Goal: Information Seeking & Learning: Check status

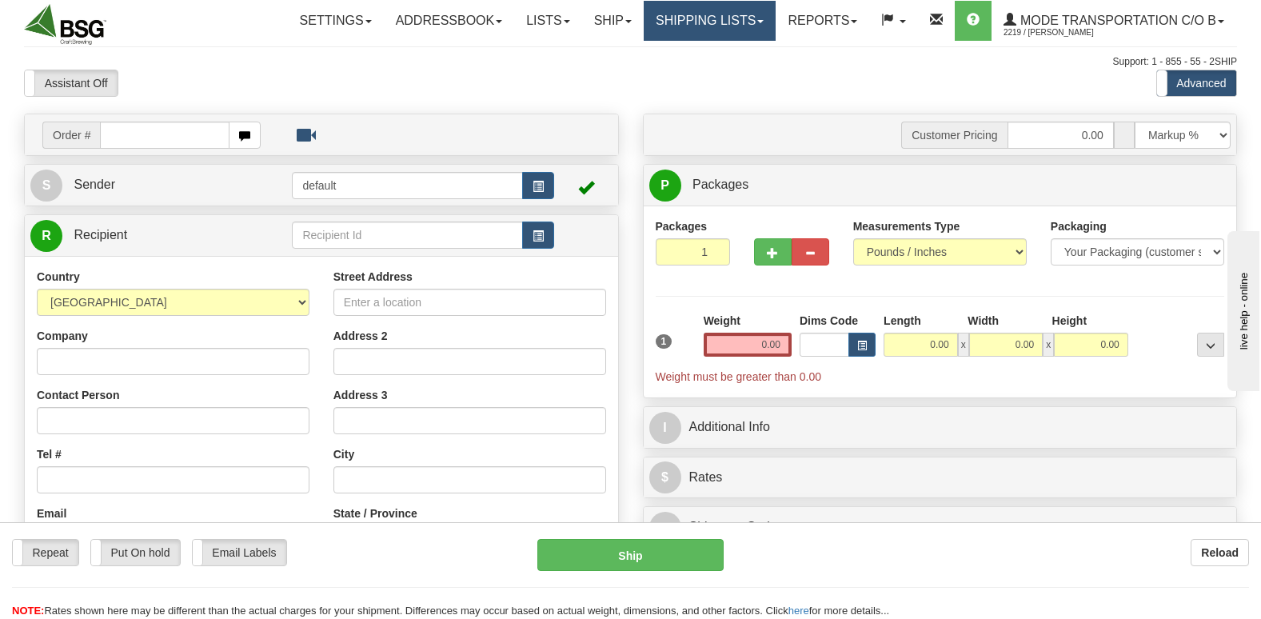
click at [729, 19] on link "Shipping lists" at bounding box center [710, 21] width 132 height 40
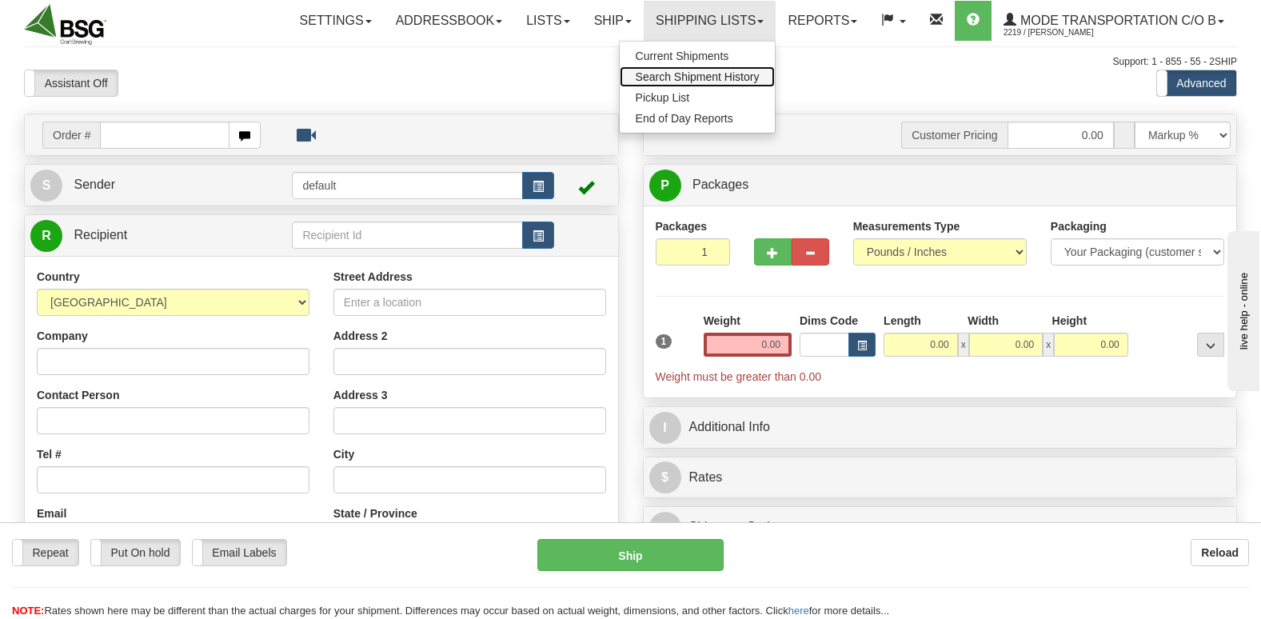
click at [739, 75] on span "Search Shipment History" at bounding box center [698, 76] width 124 height 13
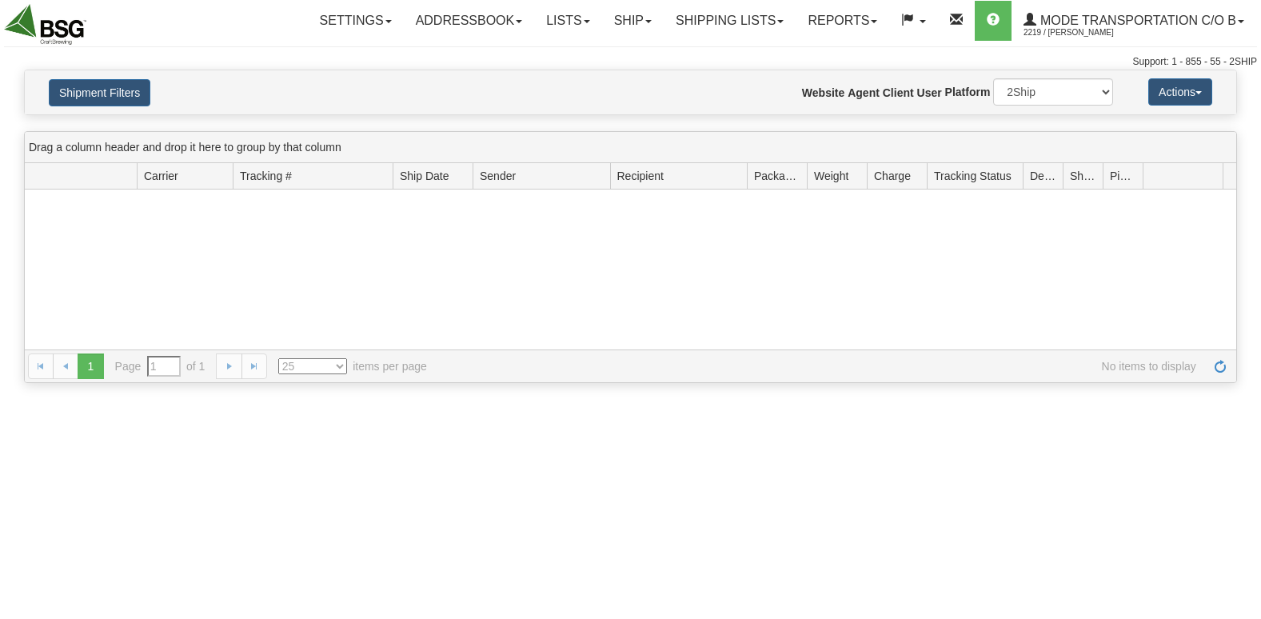
type input "From 09/02/2025 To 09/03/2025"
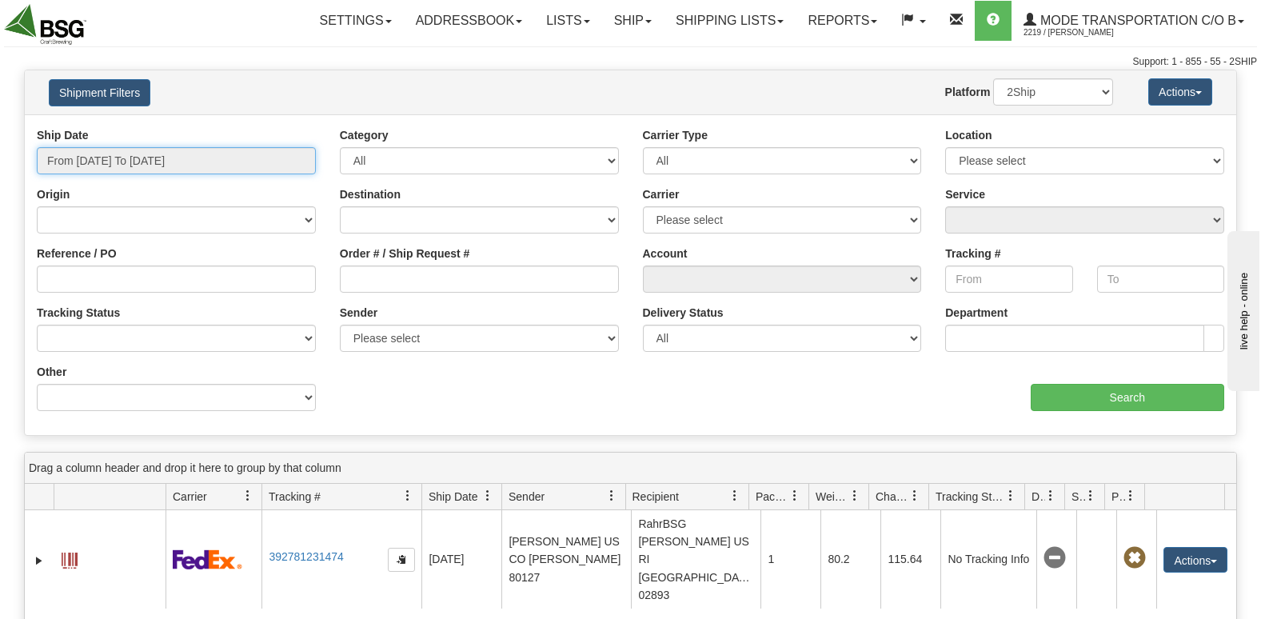
click at [213, 166] on input "From 09/02/2025 To 09/03/2025" at bounding box center [176, 160] width 279 height 27
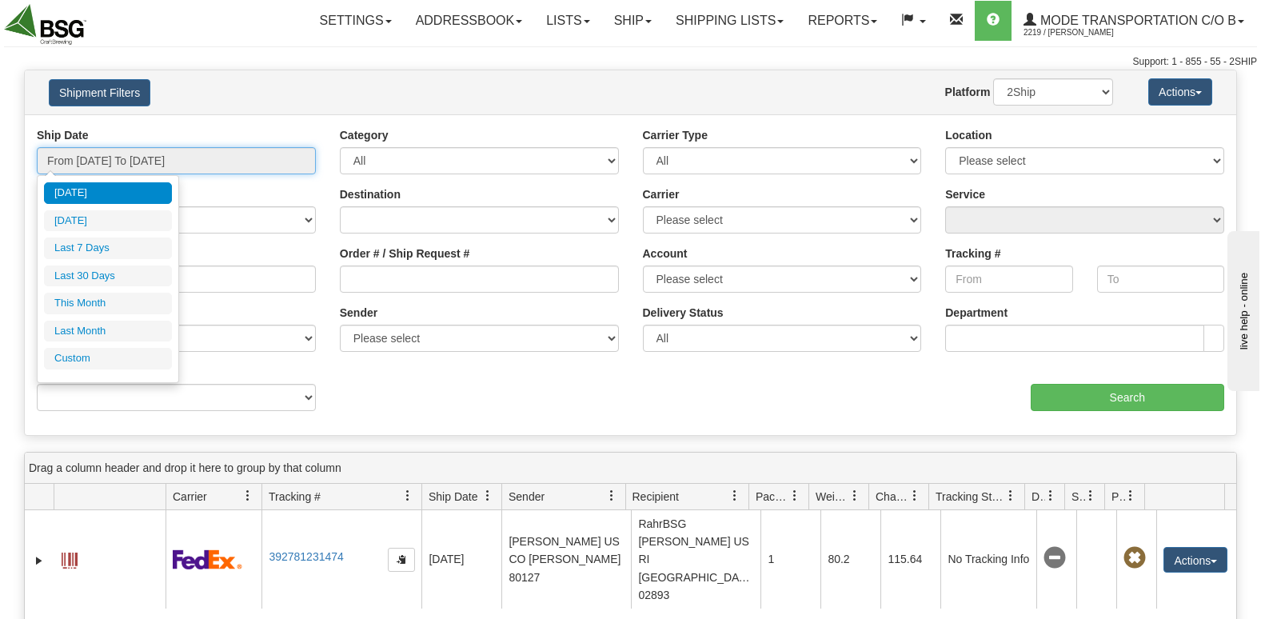
type input "09/02/2025"
type input "[DATE]"
type input "09/02/2025"
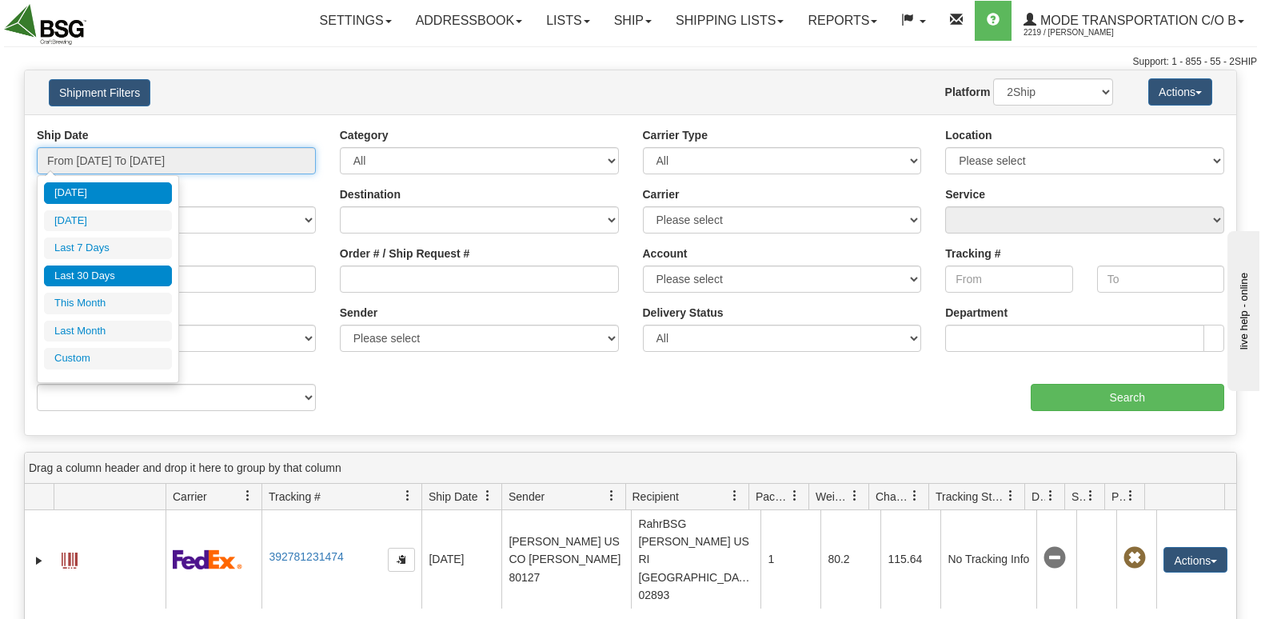
type input "09/02/2025"
type input "08/28/2025"
type input "[DATE]"
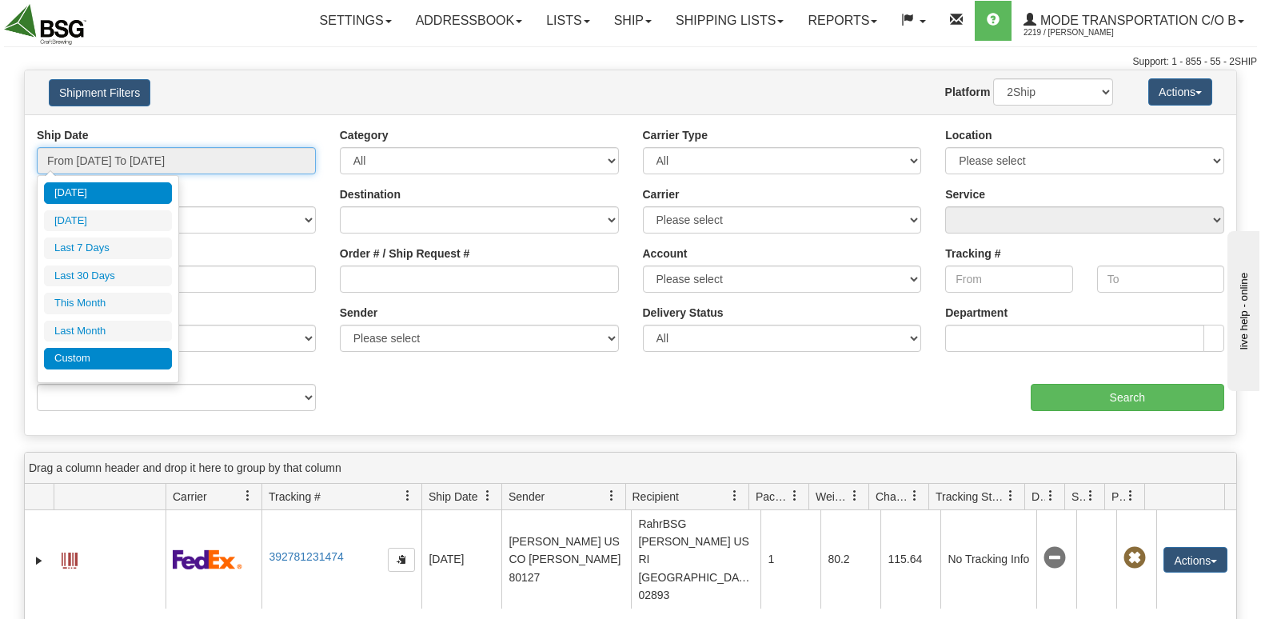
type input "09/01/2025"
type input "09/30/2025"
type input "[DATE]"
click at [105, 360] on li "Custom" at bounding box center [108, 359] width 128 height 22
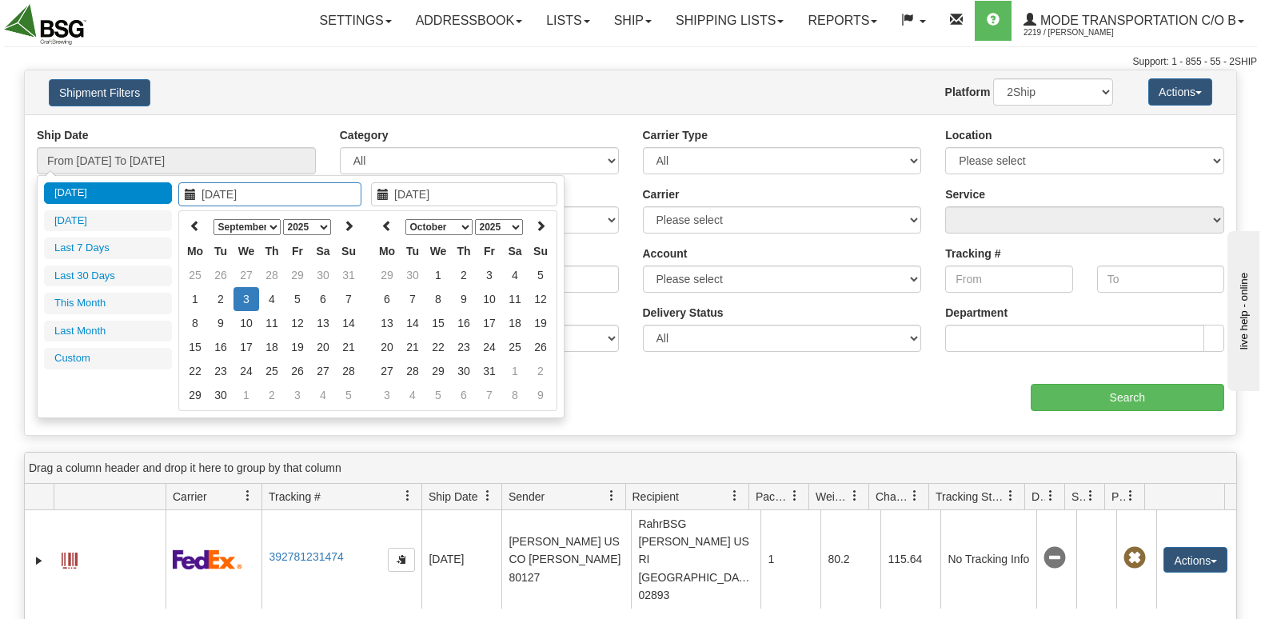
type input "08/01/2025"
type input "08/31/2025"
type input "[DATE]"
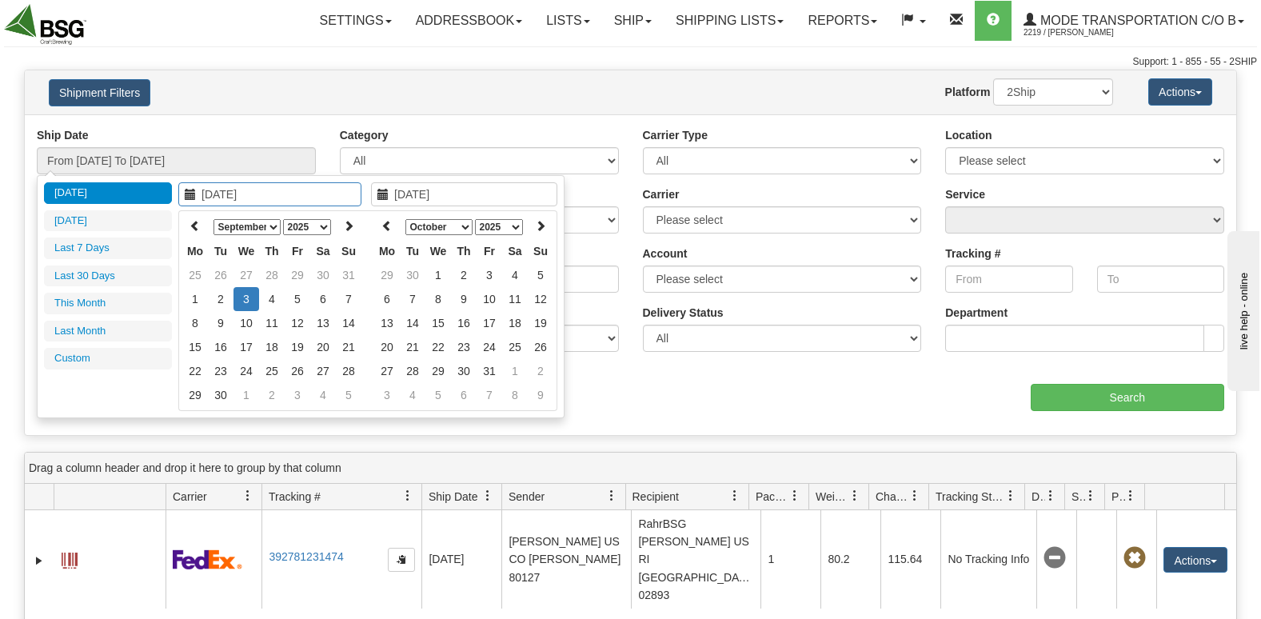
type input "[DATE]"
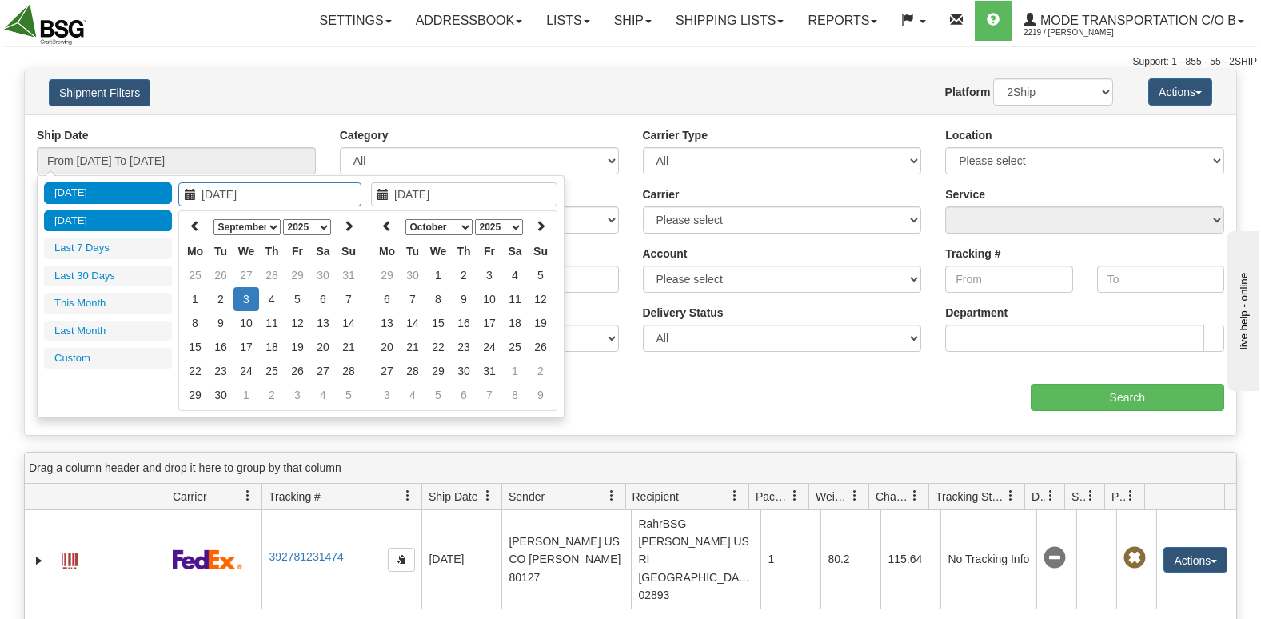
type input "[DATE]"
click at [193, 230] on icon at bounding box center [195, 225] width 11 height 11
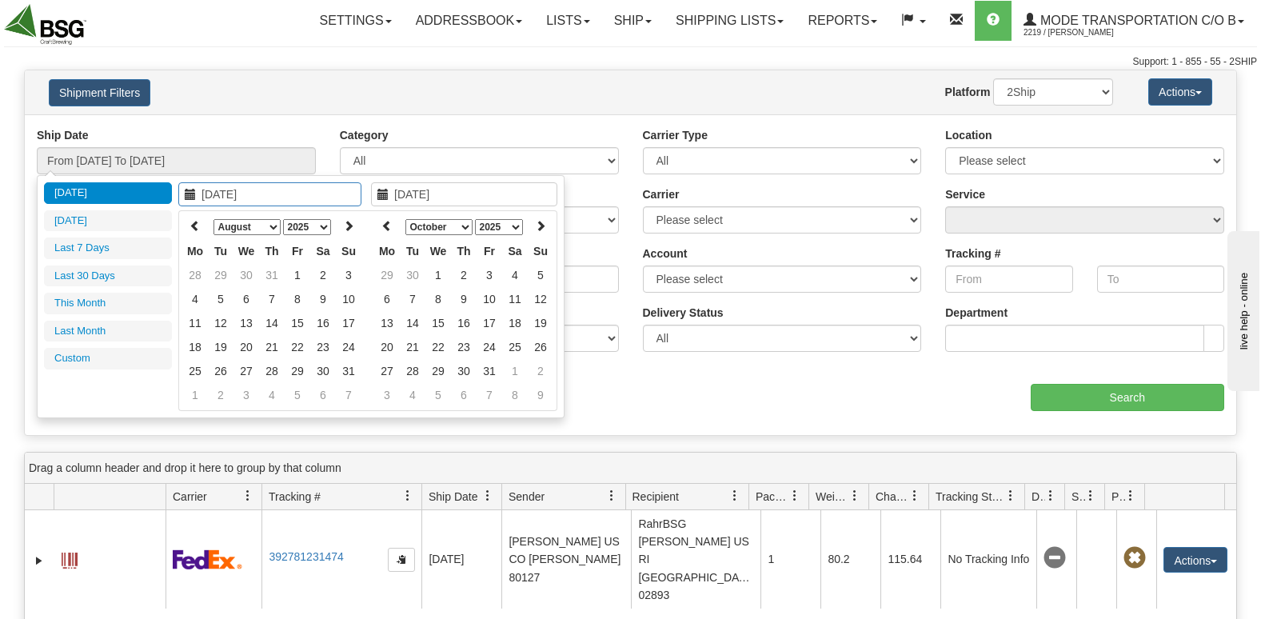
click at [193, 230] on icon at bounding box center [195, 225] width 11 height 11
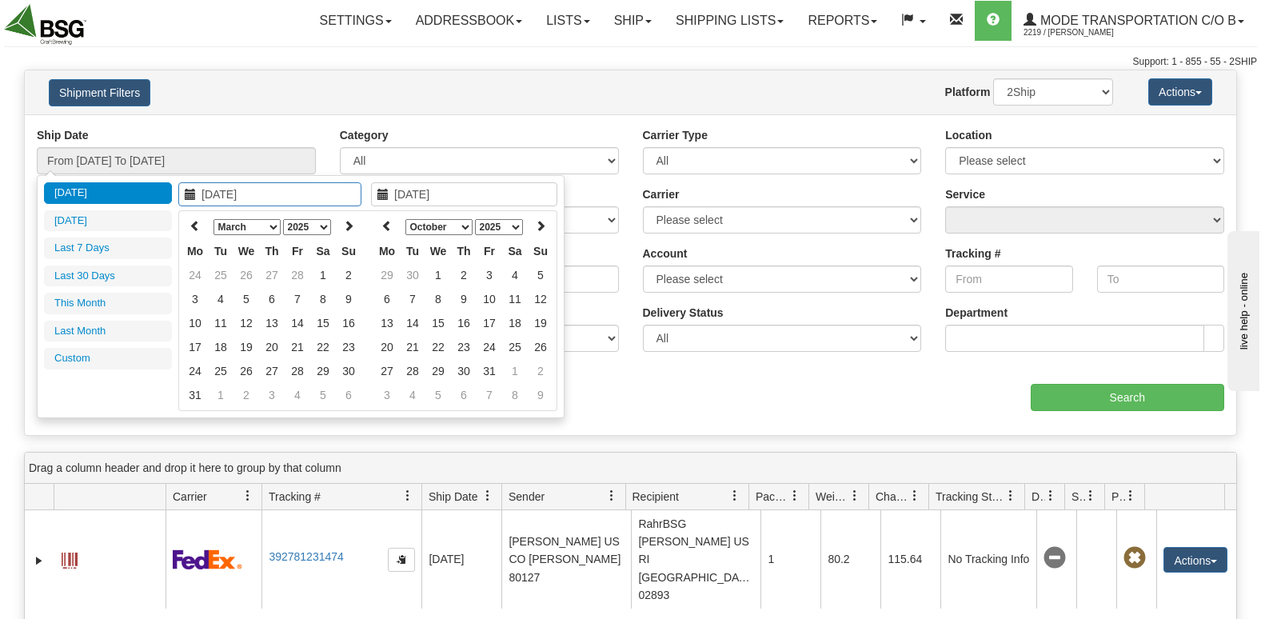
click at [193, 230] on icon at bounding box center [195, 225] width 11 height 11
click at [346, 227] on icon at bounding box center [348, 225] width 11 height 11
click at [346, 226] on icon at bounding box center [348, 225] width 11 height 11
click at [354, 226] on icon at bounding box center [348, 225] width 11 height 11
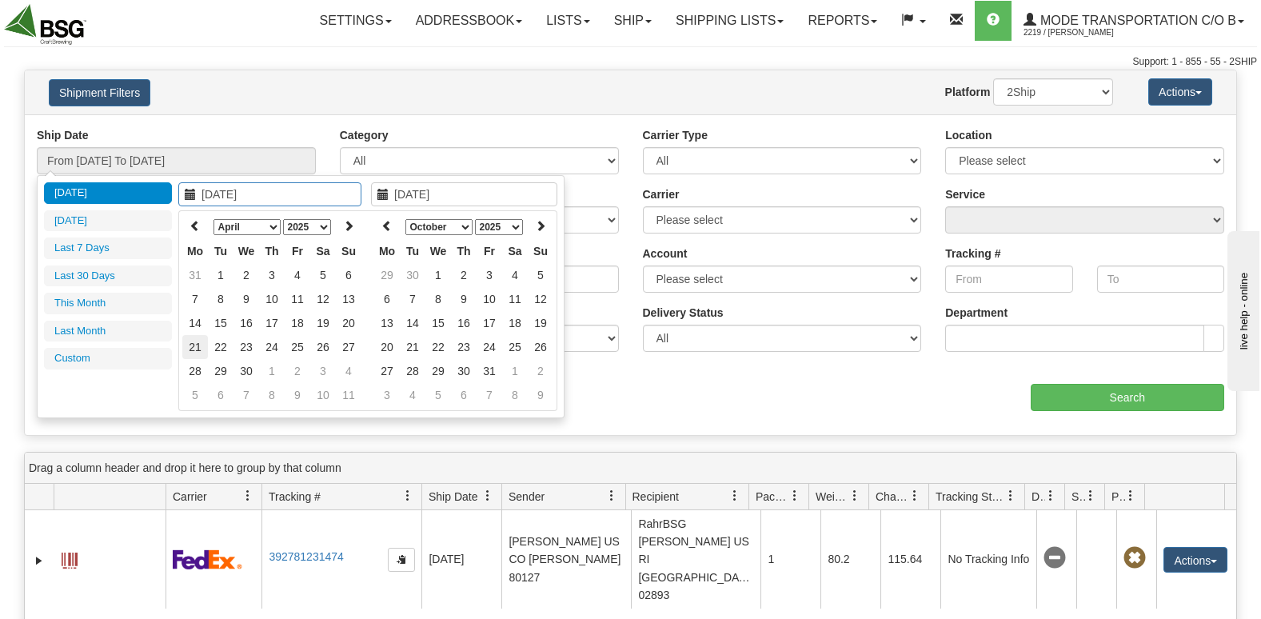
type input "04/21/2025"
click at [202, 347] on td "21" at bounding box center [195, 347] width 26 height 24
type input "04/05/2025"
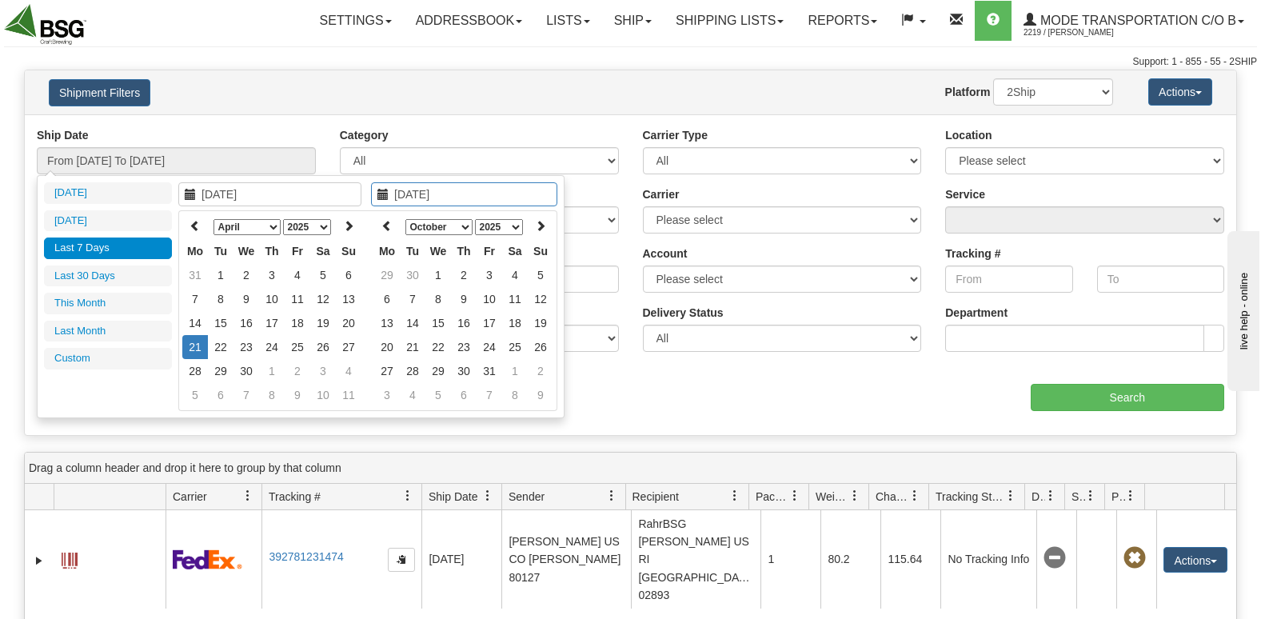
type input "[DATE]"
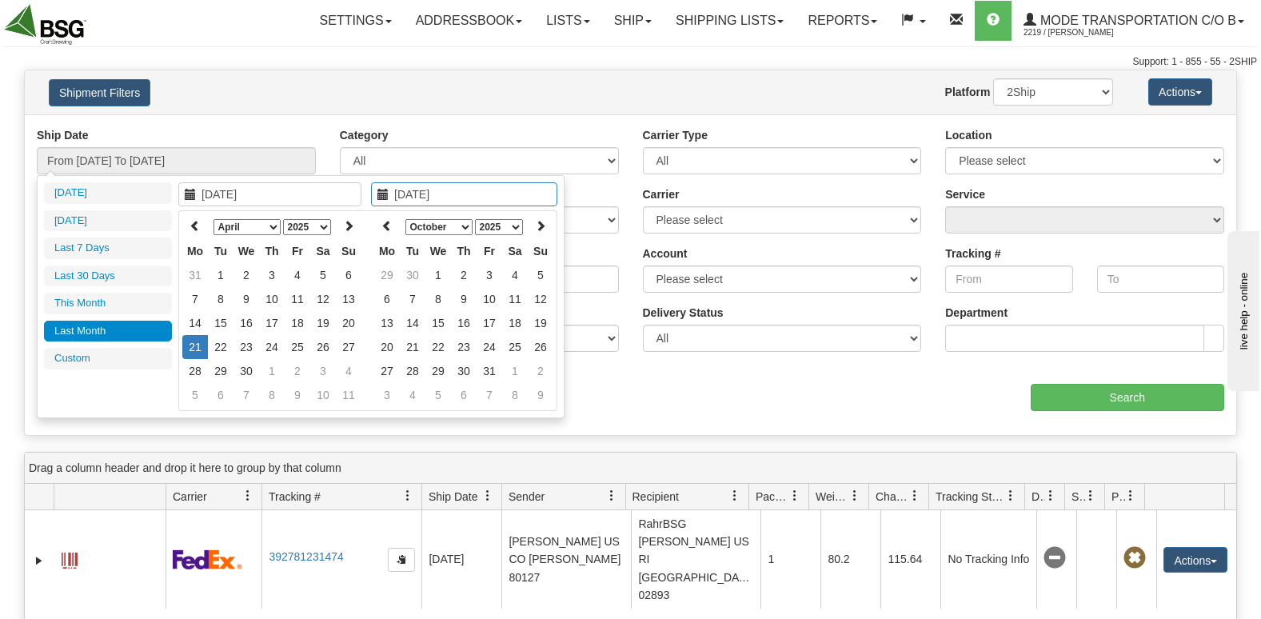
type input "[DATE]"
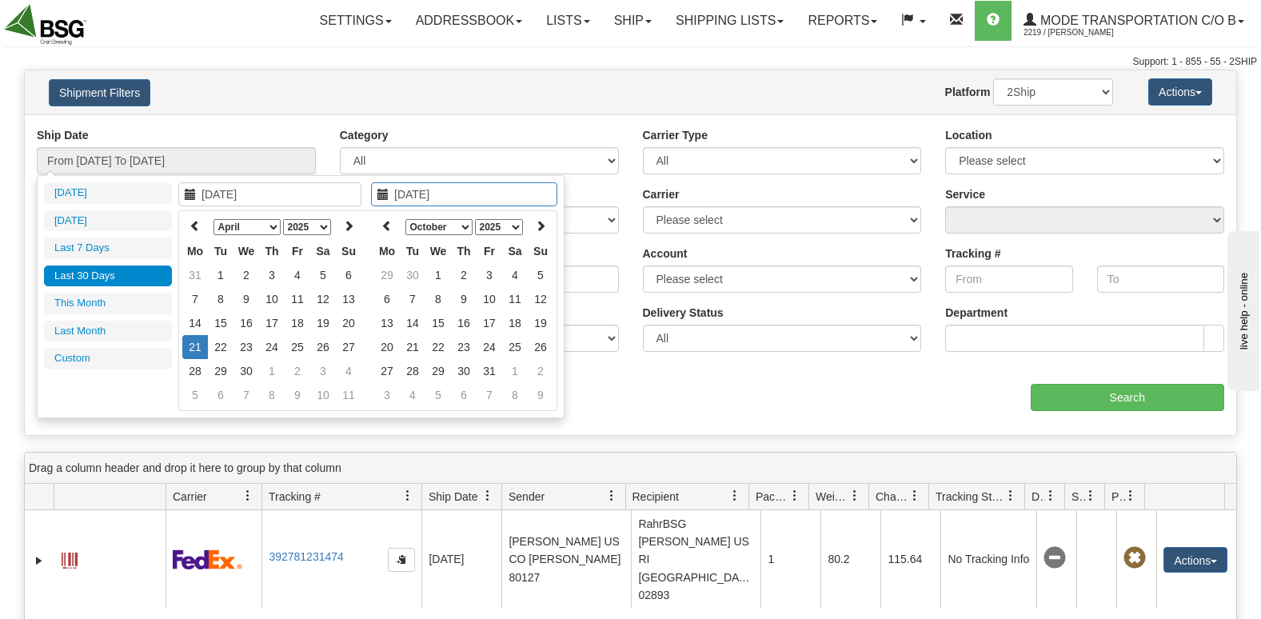
type input "[DATE]"
type input "04/21/2025"
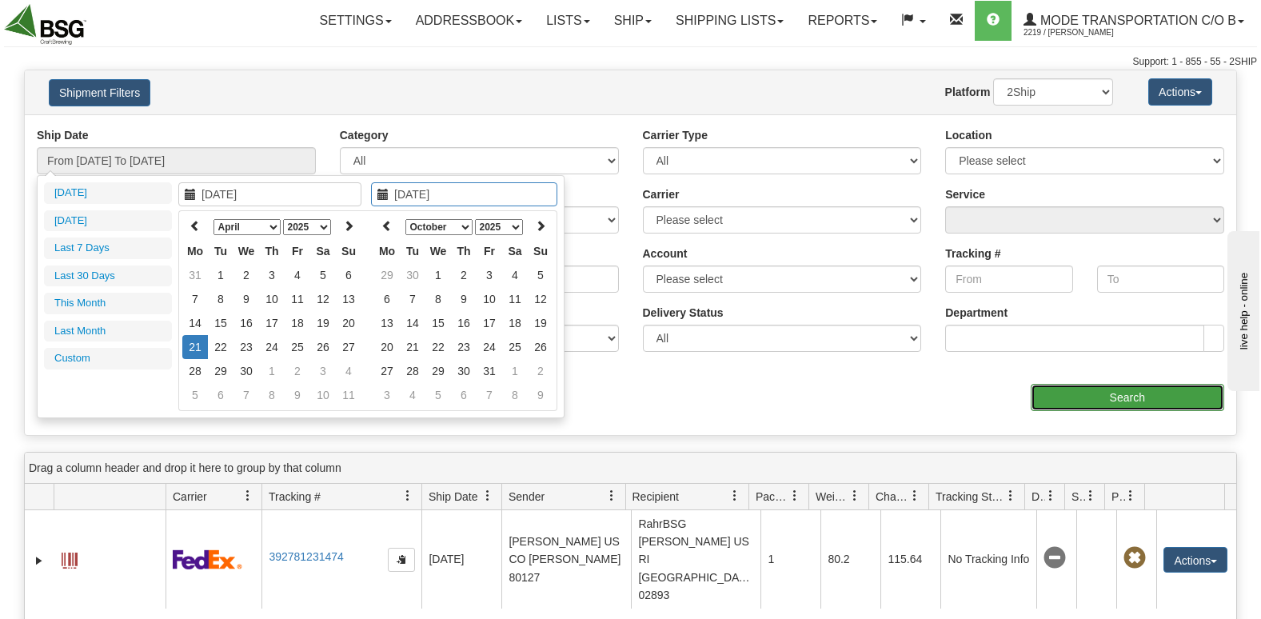
click at [1145, 399] on input "Search" at bounding box center [1128, 397] width 194 height 27
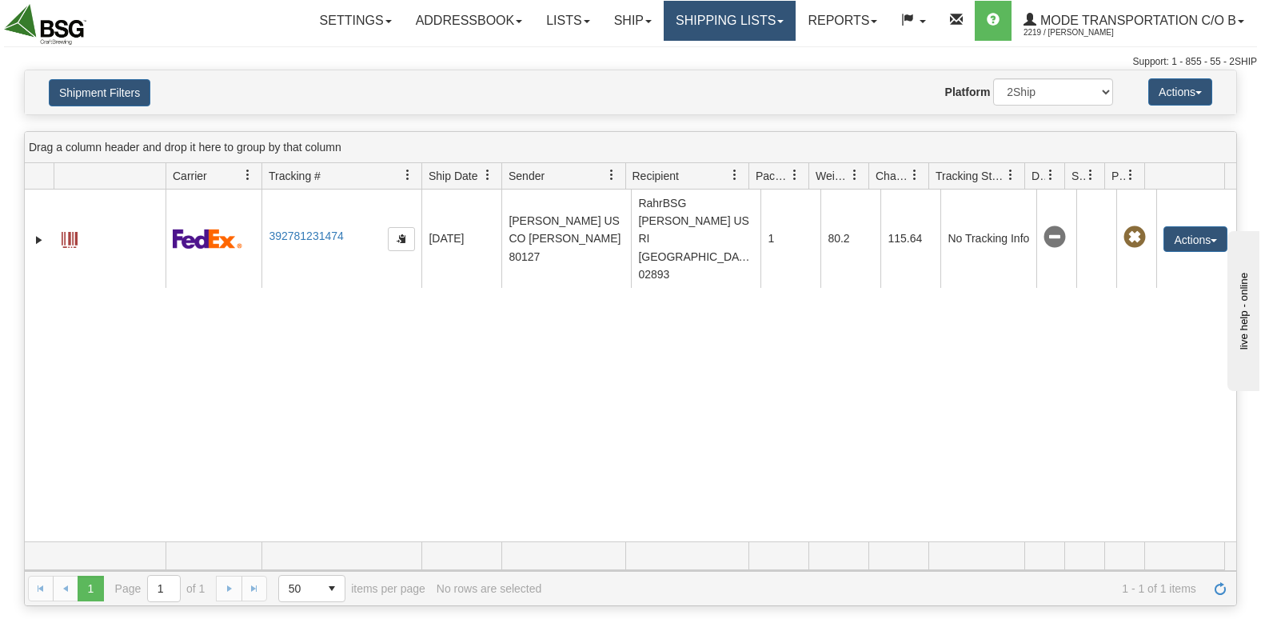
click at [696, 31] on link "Shipping lists" at bounding box center [730, 21] width 132 height 40
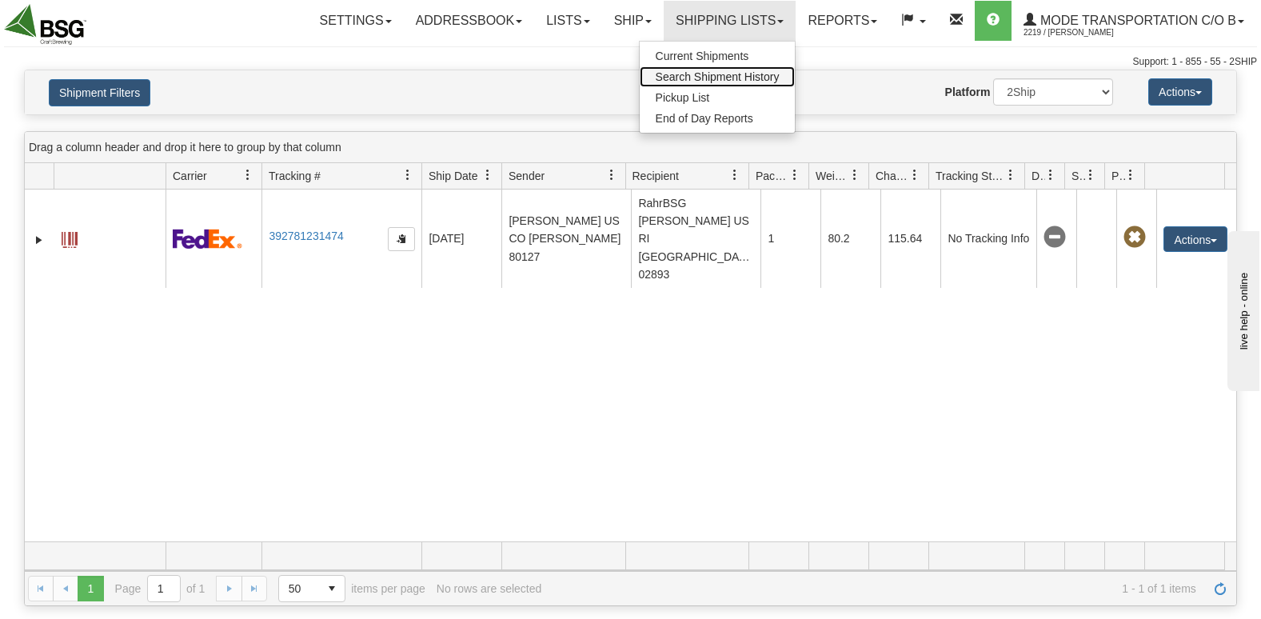
click at [712, 78] on span "Search Shipment History" at bounding box center [718, 76] width 124 height 13
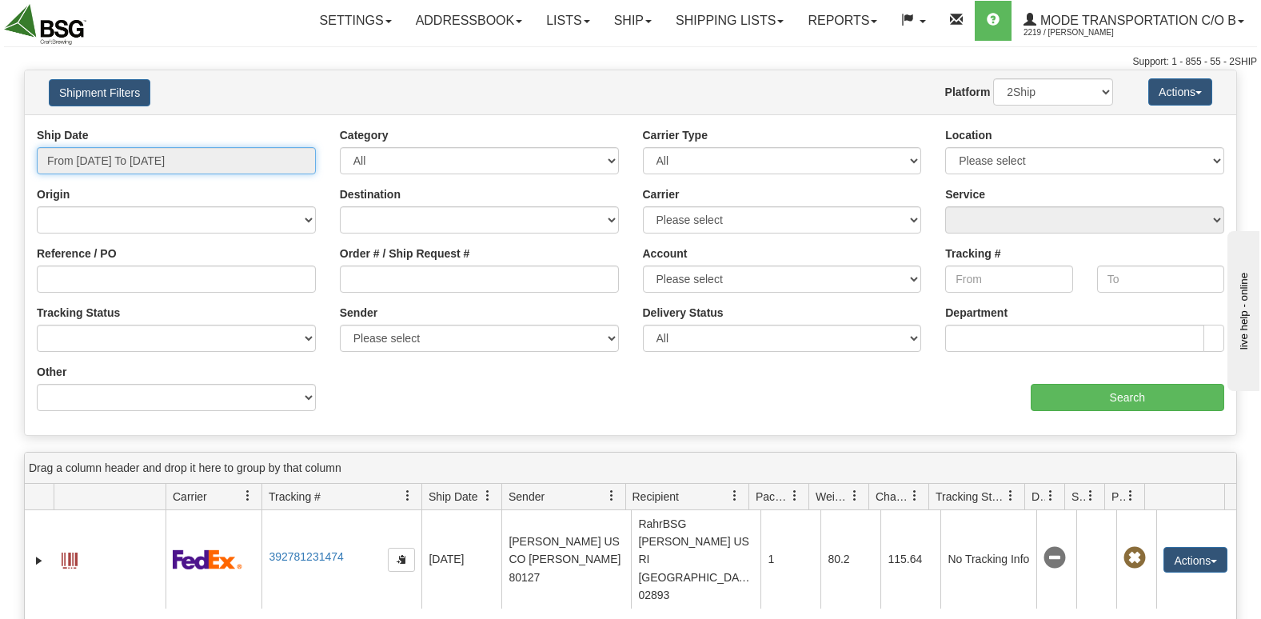
click at [123, 166] on input "From 09/02/2025 To 09/03/2025" at bounding box center [176, 160] width 279 height 27
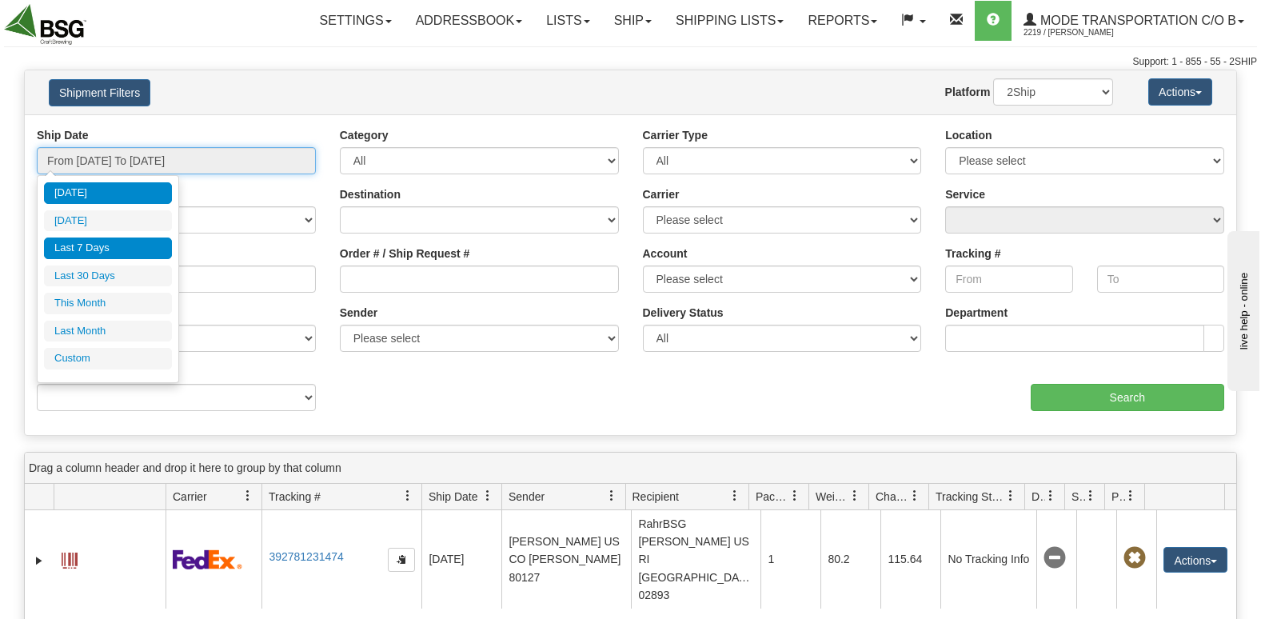
type input "09/02/2025"
type input "[DATE]"
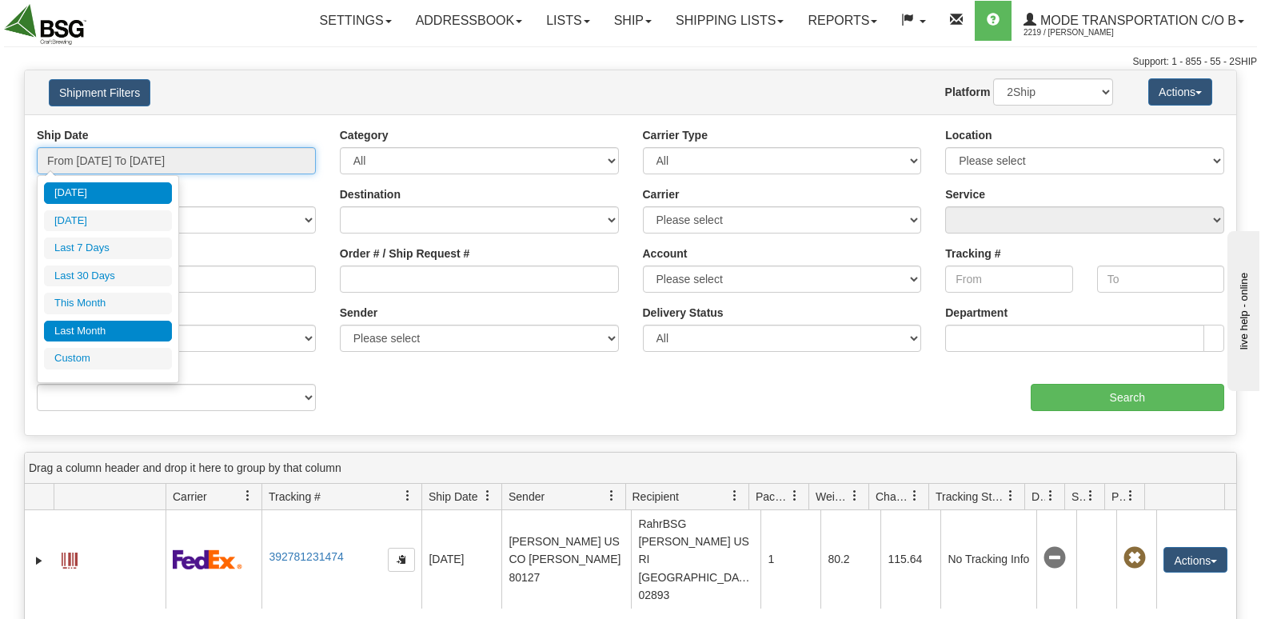
type input "09/01/2025"
type input "09/30/2025"
type input "[DATE]"
type input "08/01/2025"
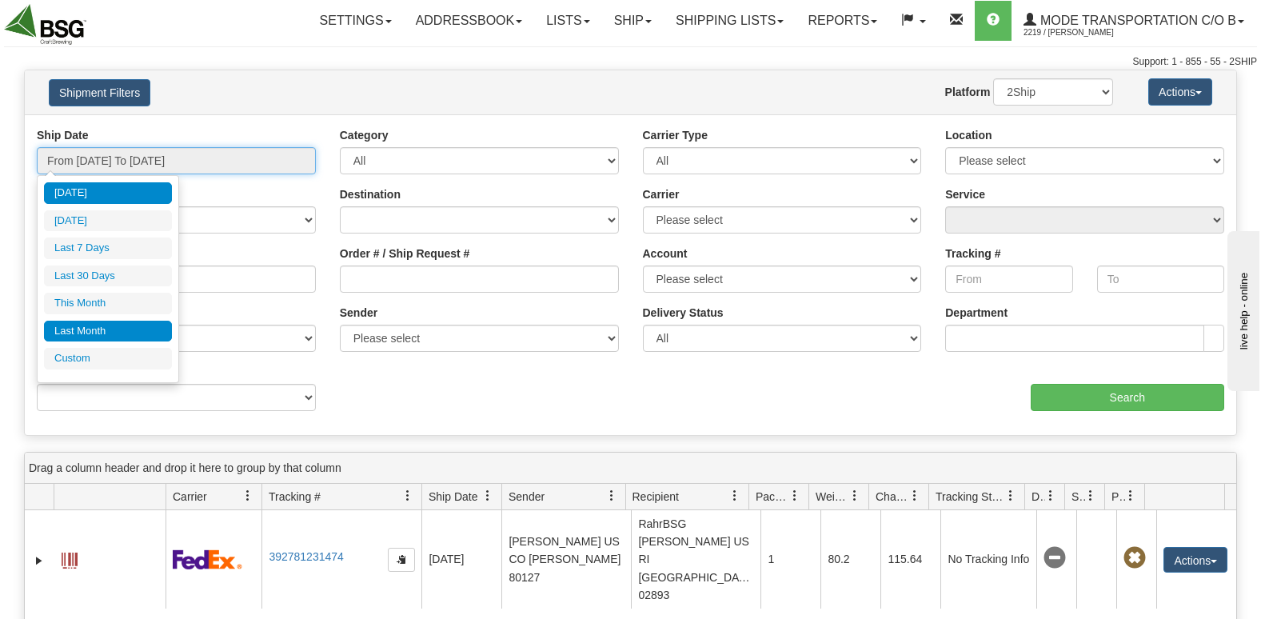
type input "08/31/2025"
type input "[DATE]"
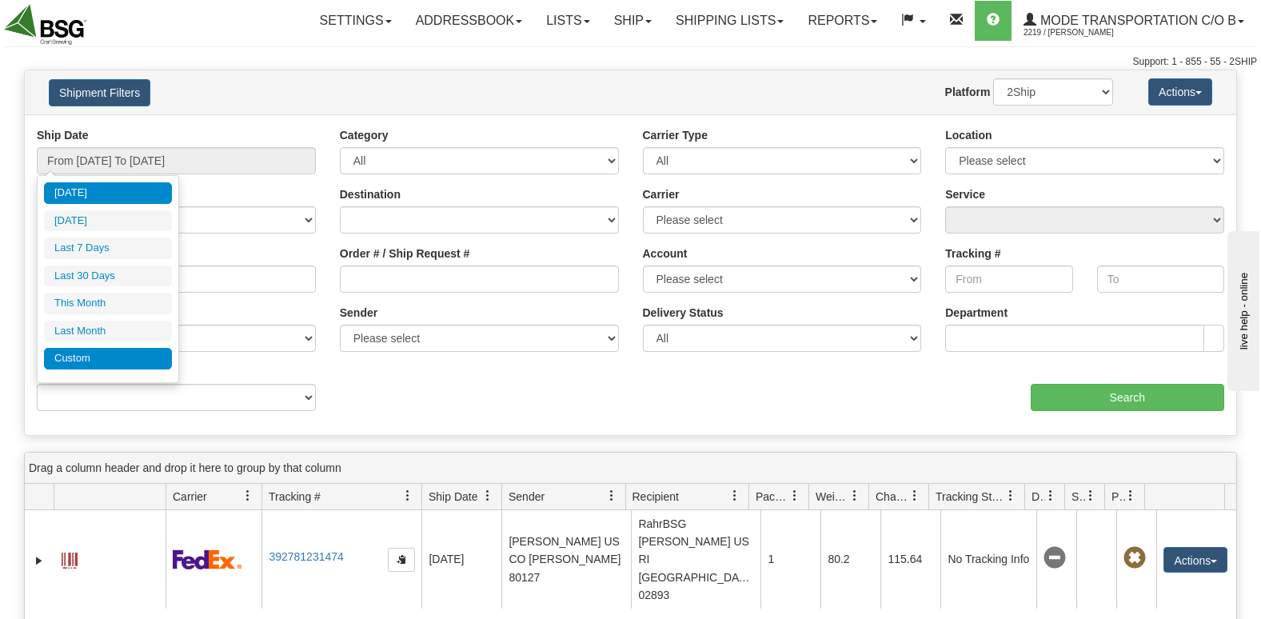
click at [107, 354] on li "Custom" at bounding box center [108, 359] width 128 height 22
type input "08/01/2025"
type input "08/31/2025"
type input "09/01/2025"
type input "09/30/2025"
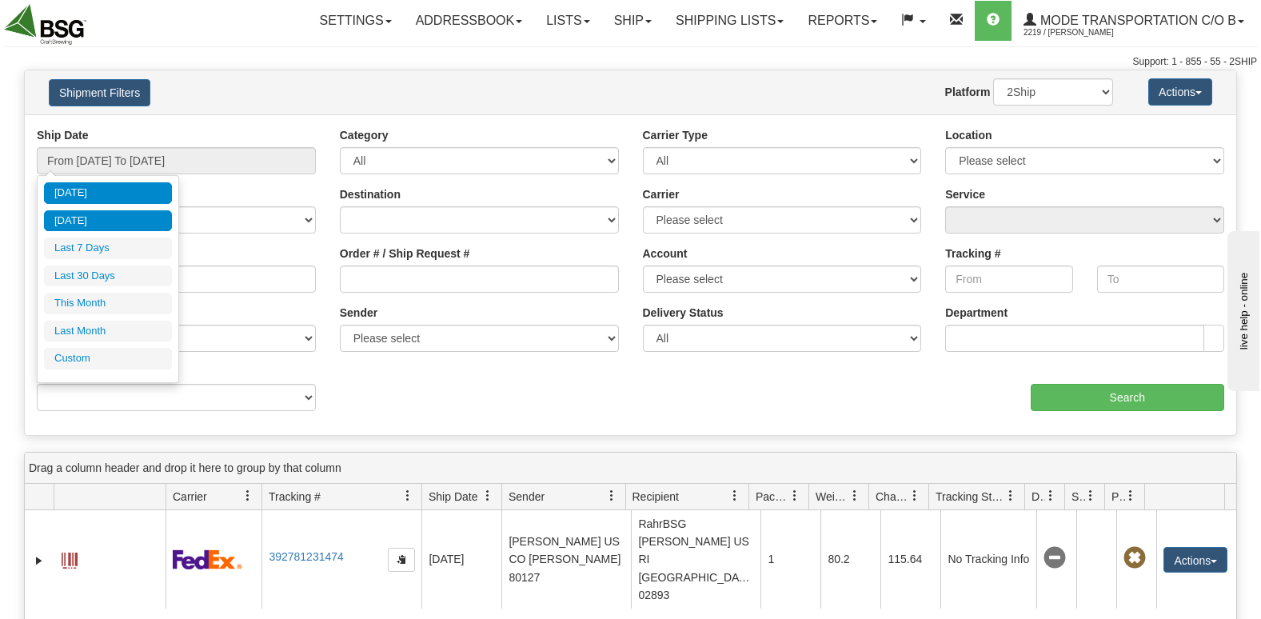
type input "08/05/2025"
type input "[DATE]"
type input "09/02/2025"
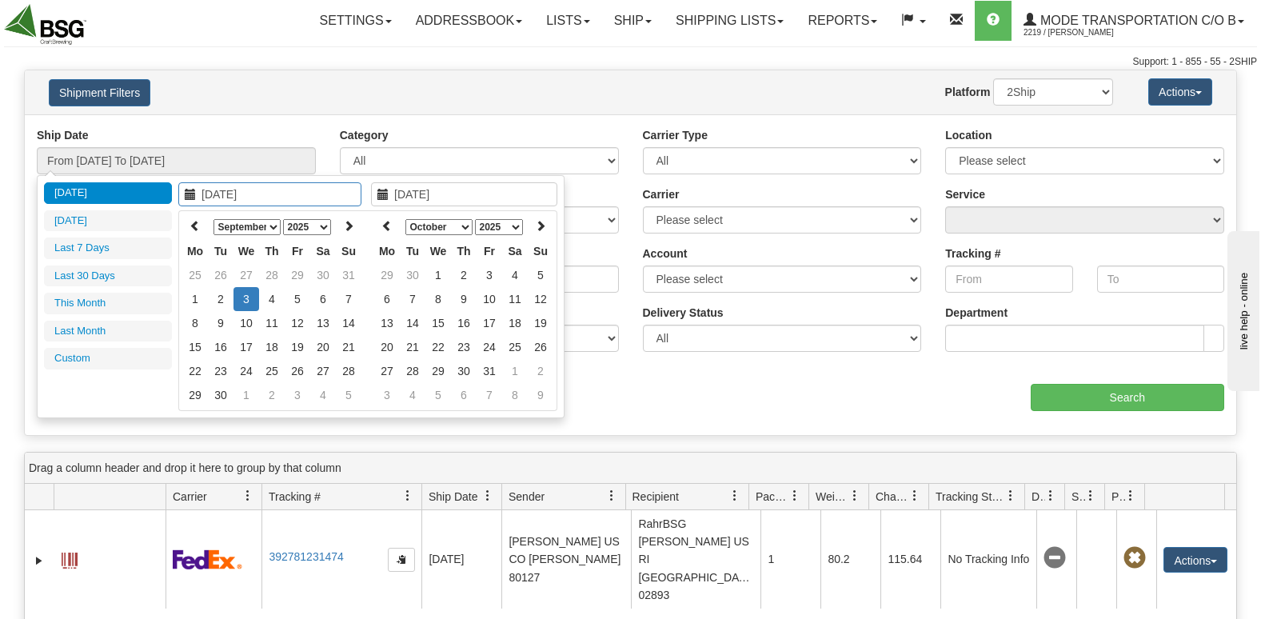
type input "[DATE]"
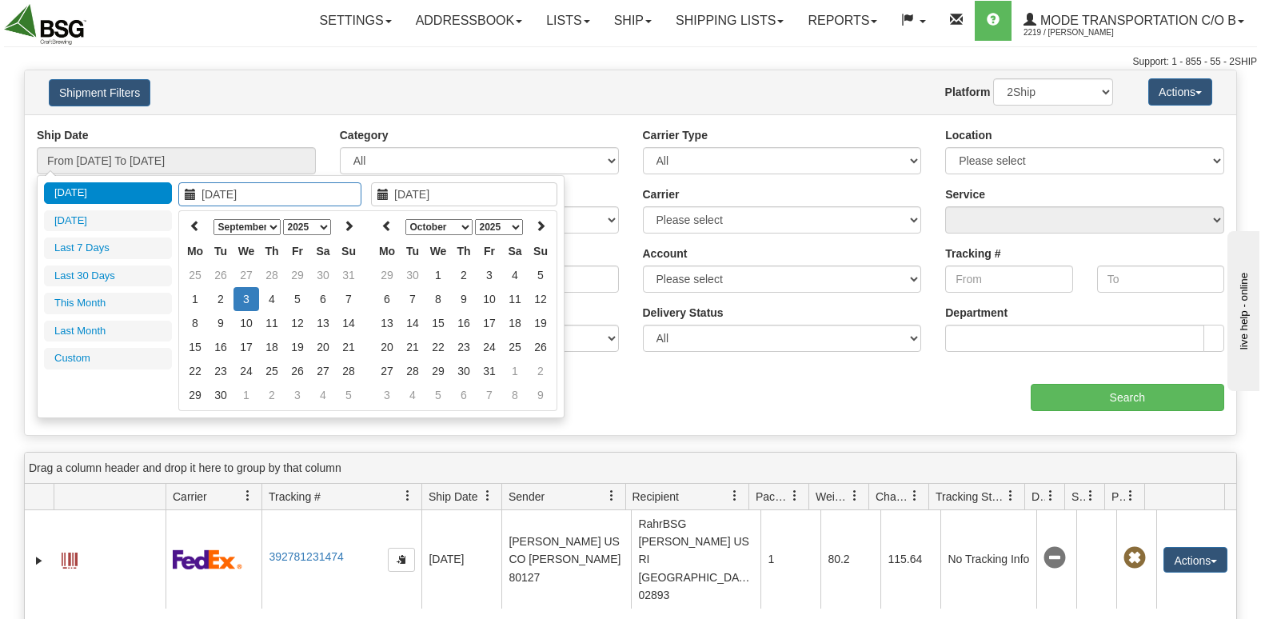
type input "[DATE]"
click at [119, 278] on li "Last 30 Days" at bounding box center [108, 277] width 128 height 22
type input "From 08/05/2025 To 09/03/2025"
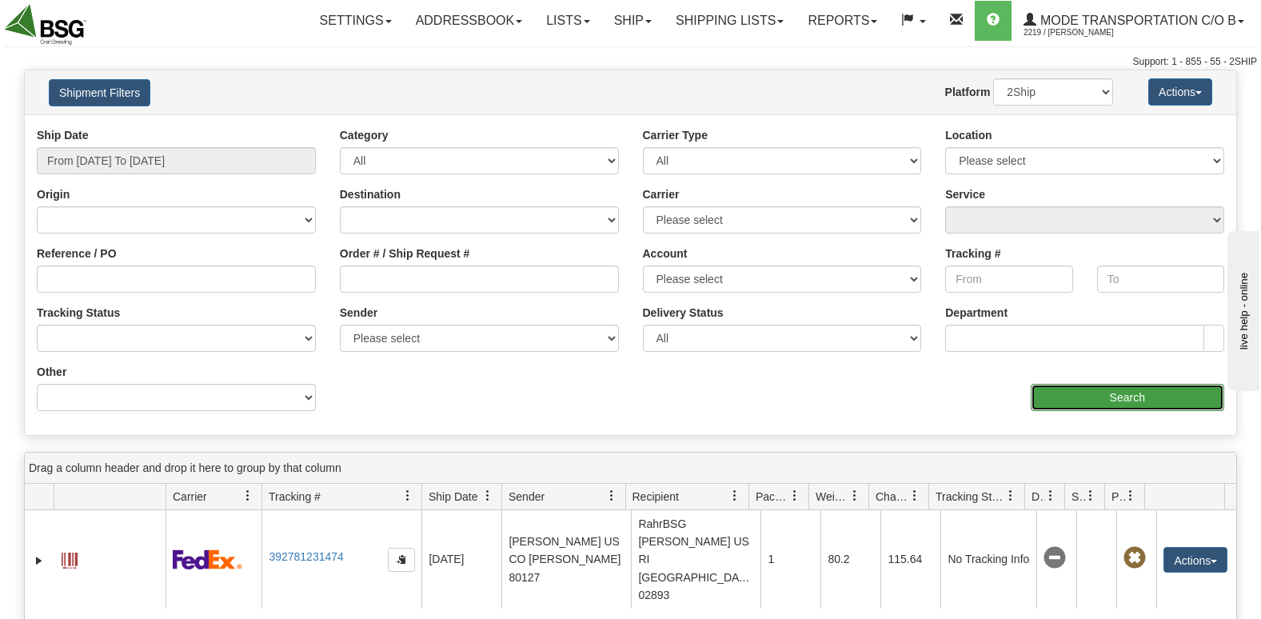
click at [1193, 398] on input "Search" at bounding box center [1128, 397] width 194 height 27
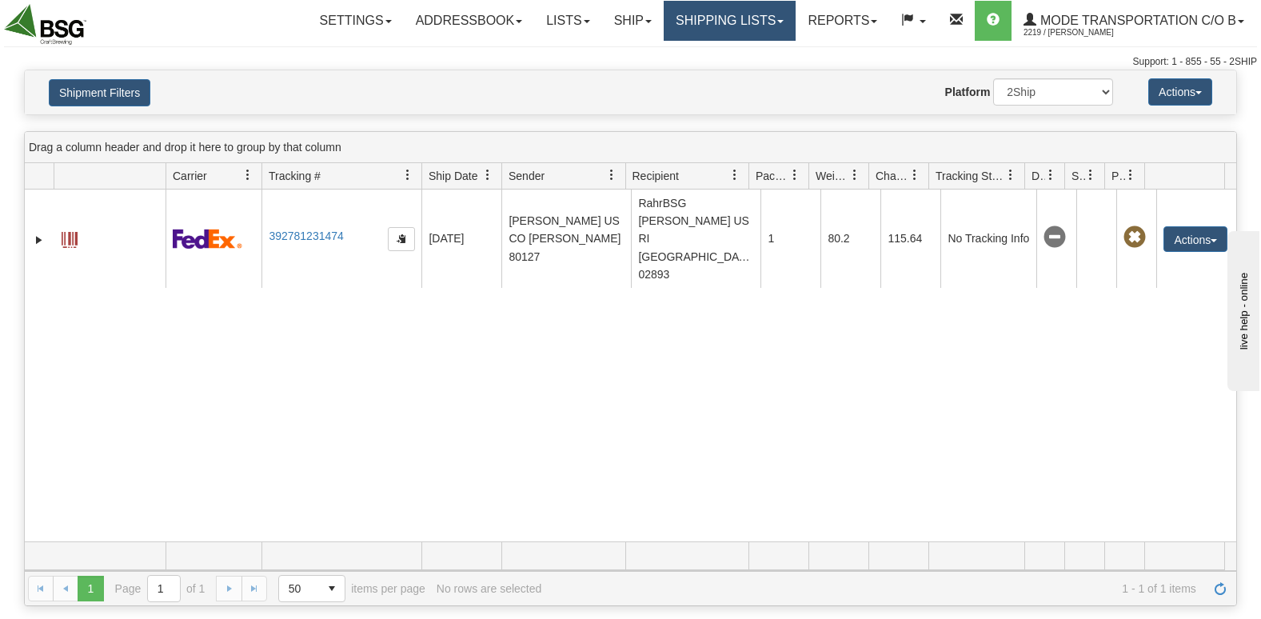
click at [702, 23] on link "Shipping lists" at bounding box center [730, 21] width 132 height 40
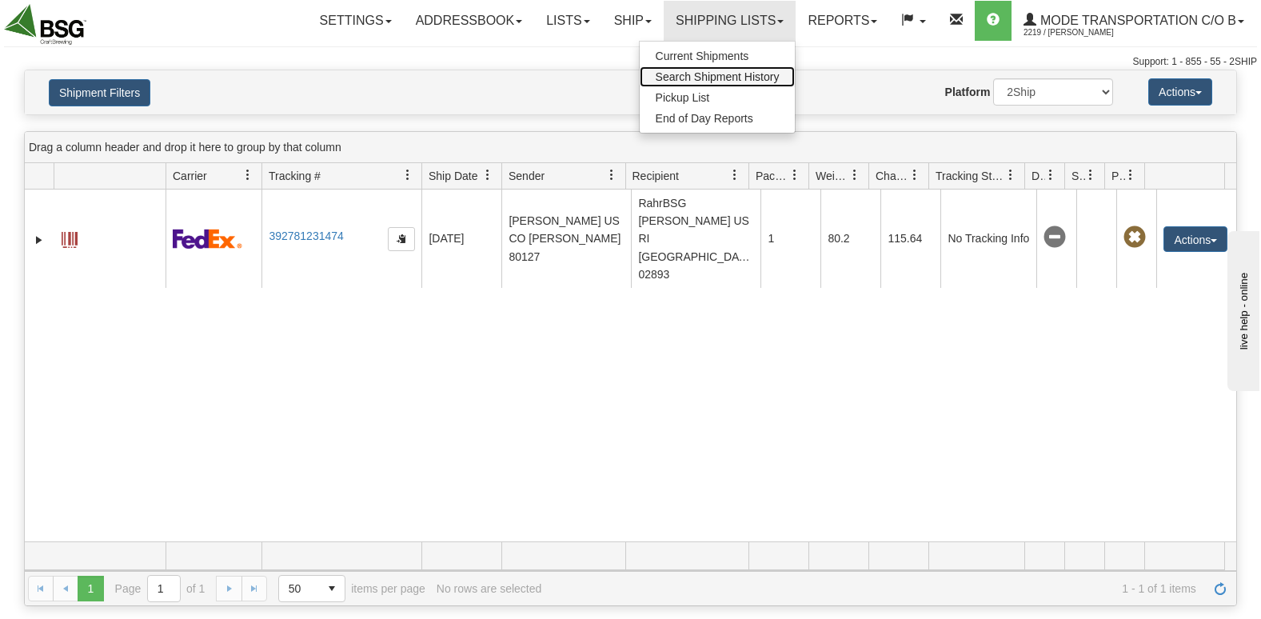
click at [725, 80] on span "Search Shipment History" at bounding box center [718, 76] width 124 height 13
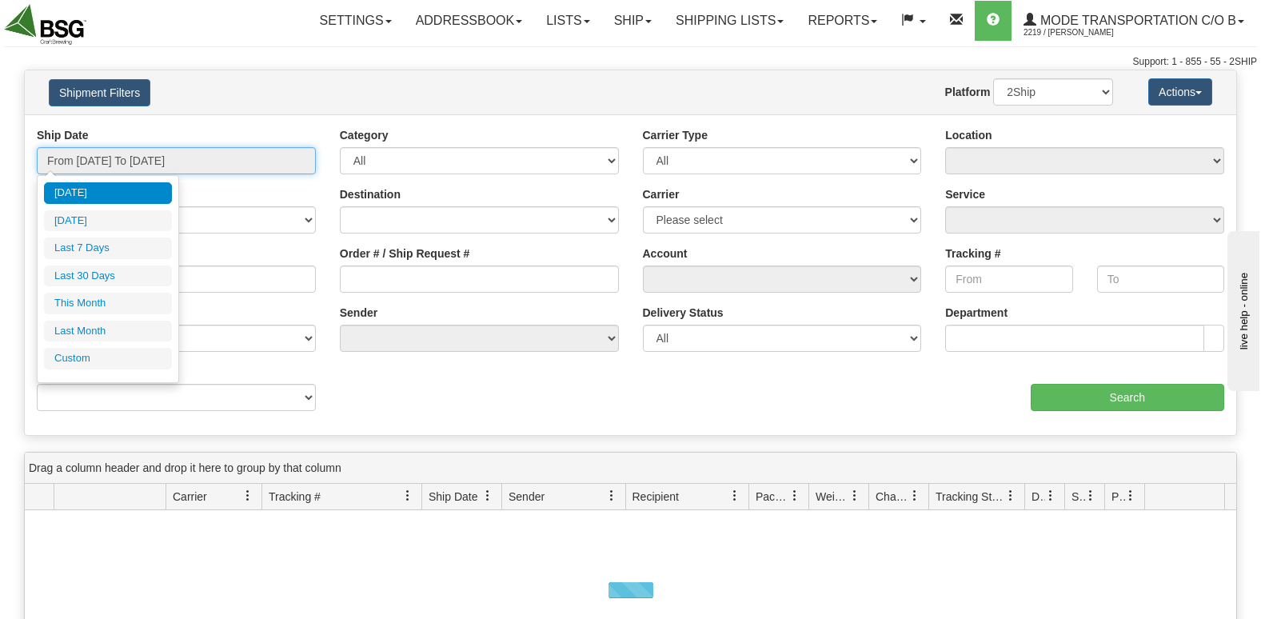
click at [205, 162] on input "From 09/02/2025 To 09/03/2025" at bounding box center [176, 160] width 279 height 27
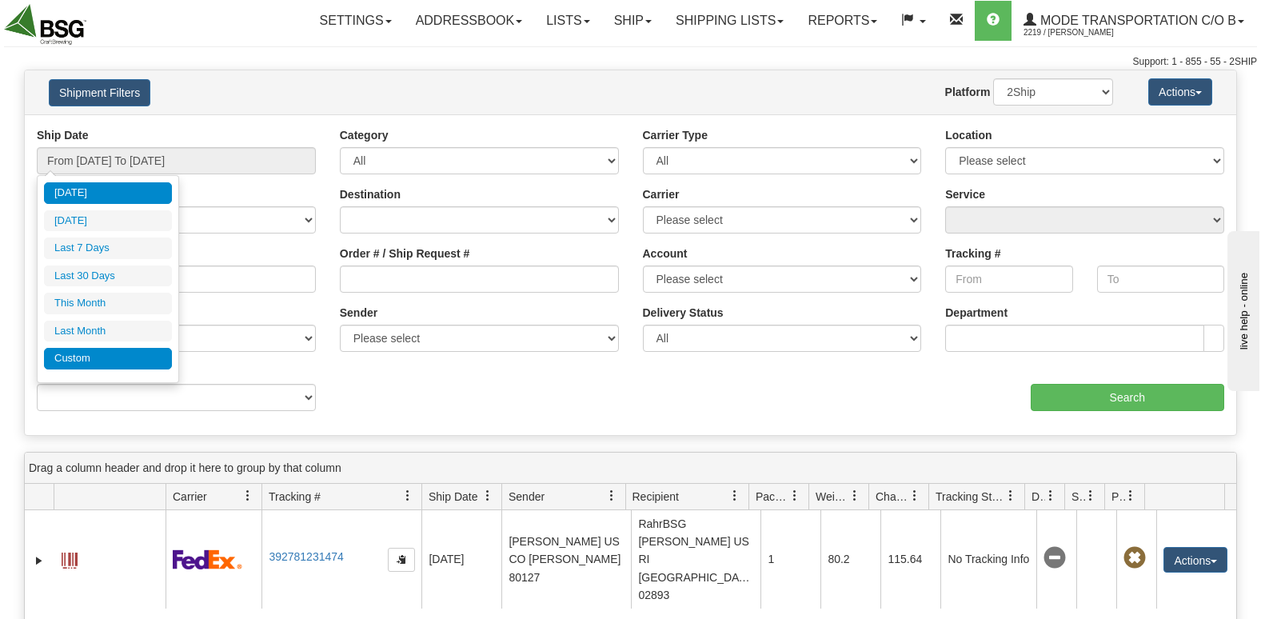
click at [102, 356] on li "Custom" at bounding box center [108, 359] width 128 height 22
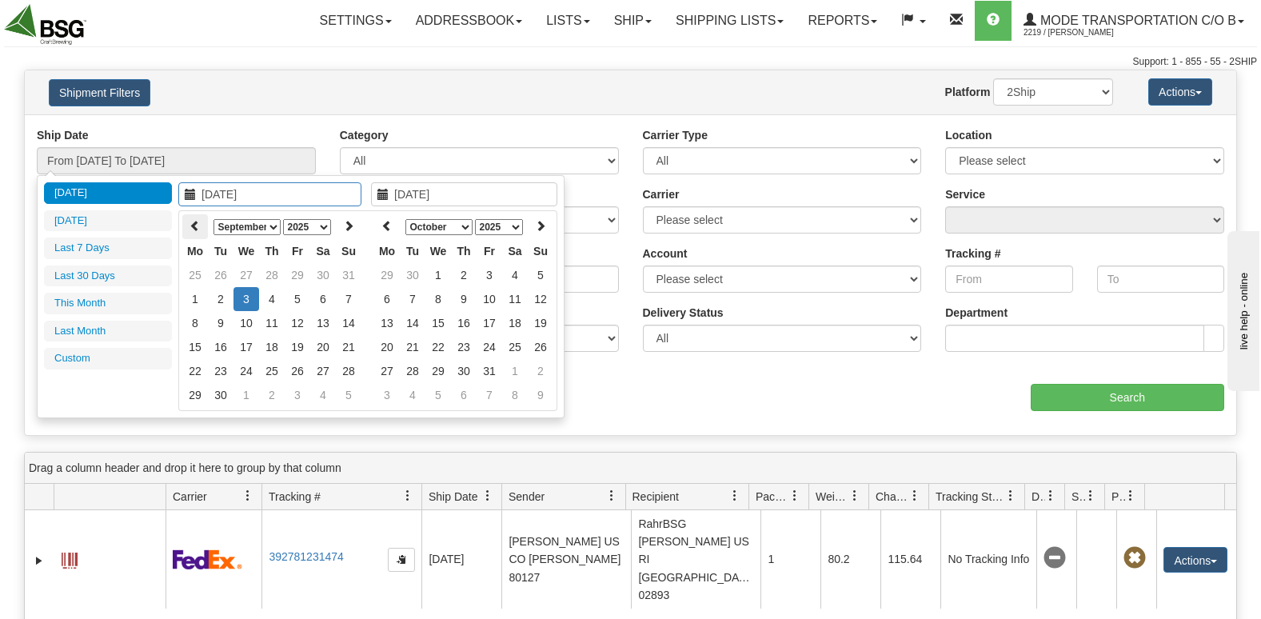
click at [194, 226] on icon at bounding box center [195, 225] width 11 height 11
click at [192, 224] on icon at bounding box center [195, 225] width 11 height 11
click at [200, 226] on icon at bounding box center [195, 225] width 11 height 11
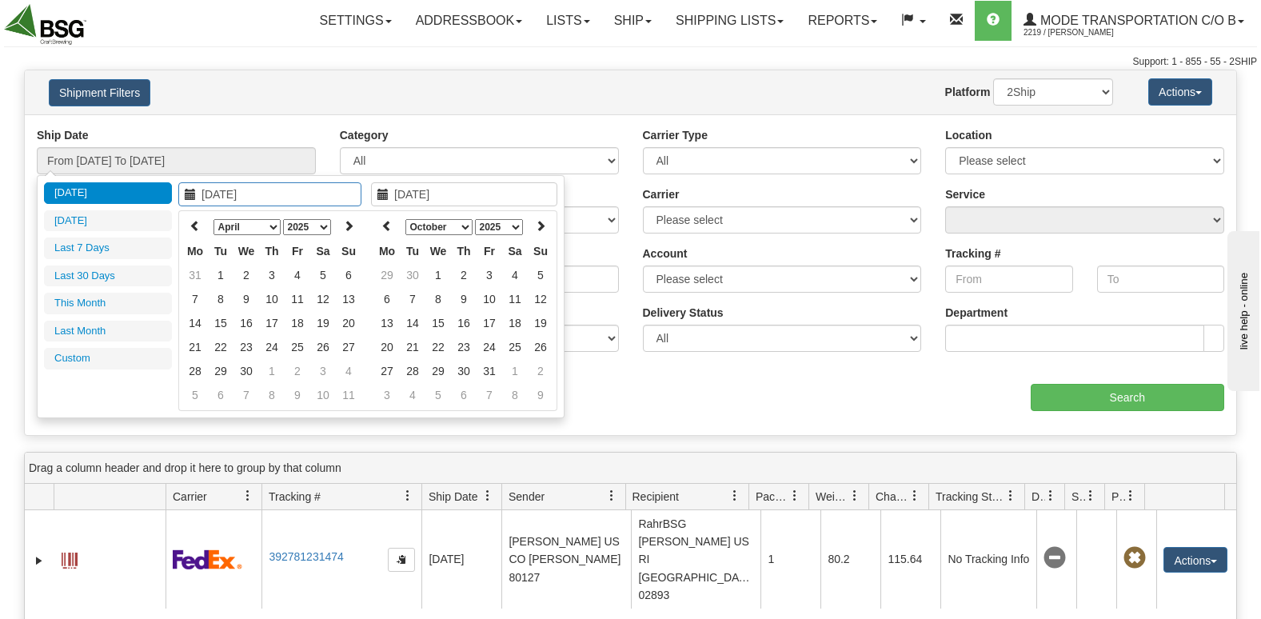
click at [266, 194] on input "[DATE]" at bounding box center [269, 194] width 183 height 24
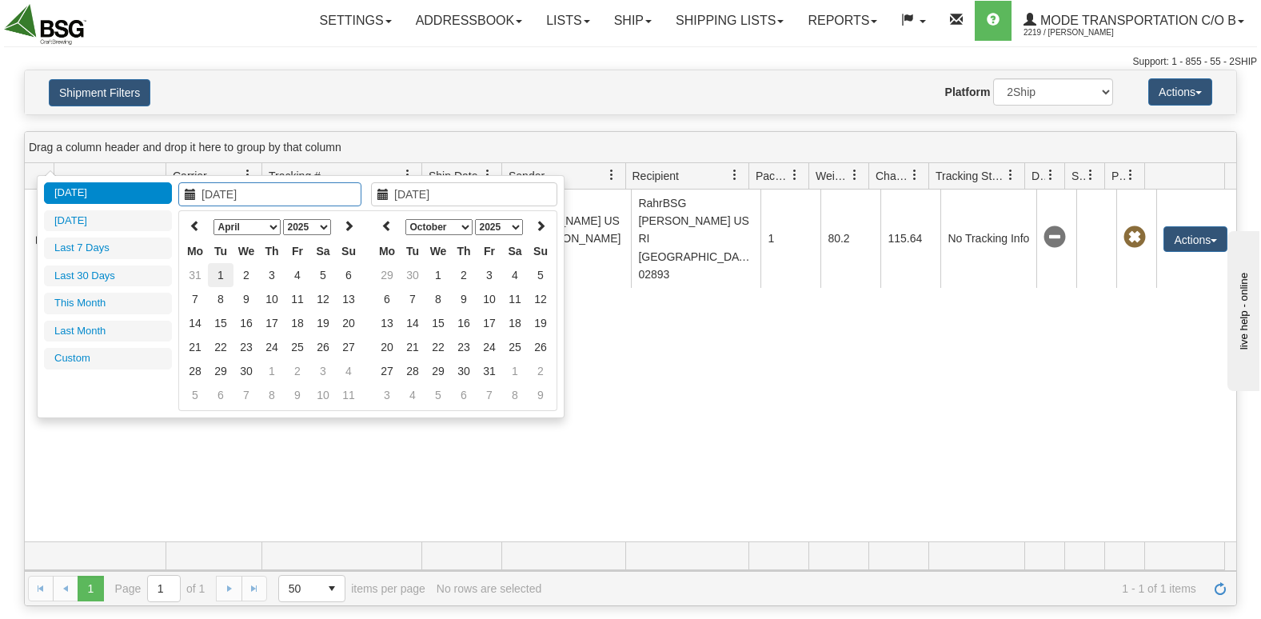
click at [222, 278] on td "1" at bounding box center [221, 275] width 26 height 24
type input "[DATE]"
click at [472, 192] on input "[DATE]" at bounding box center [464, 194] width 186 height 24
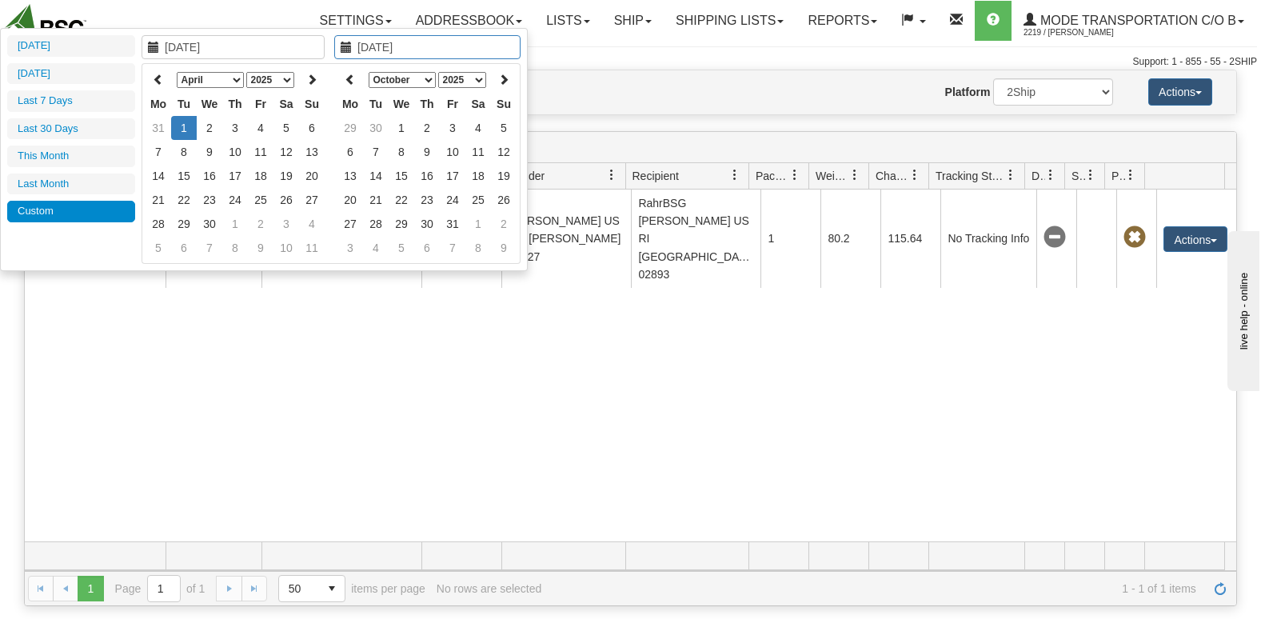
click at [74, 212] on li "Custom" at bounding box center [71, 212] width 128 height 22
type input "10/18/2025"
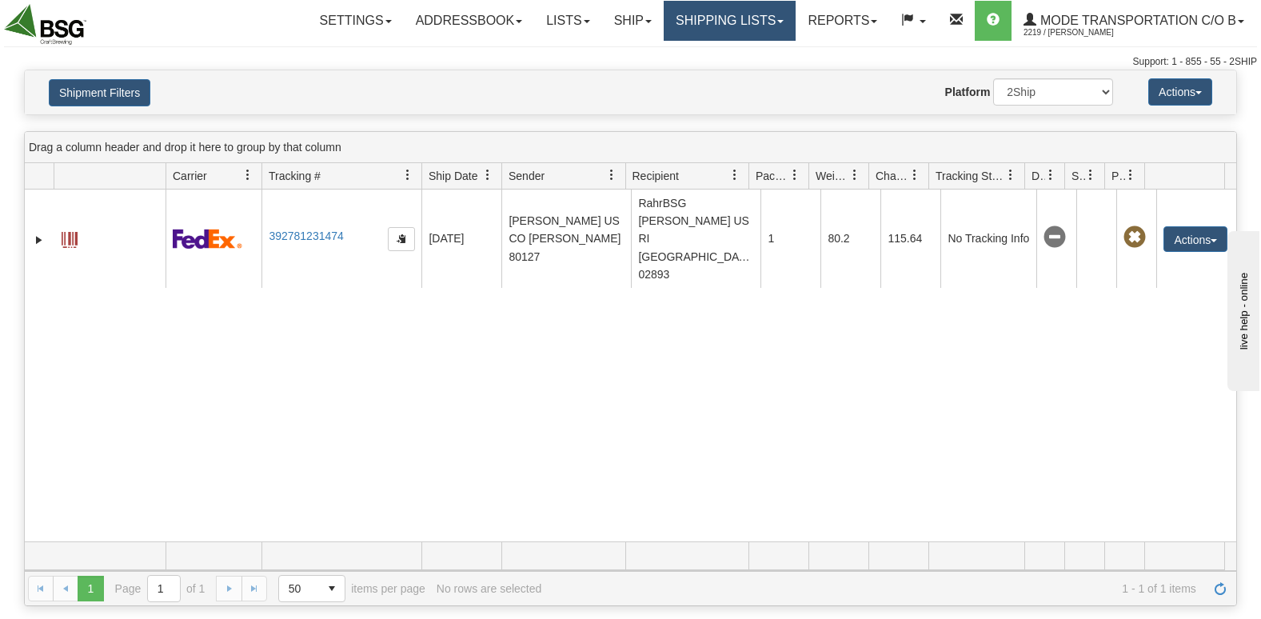
click at [731, 27] on link "Shipping lists" at bounding box center [730, 21] width 132 height 40
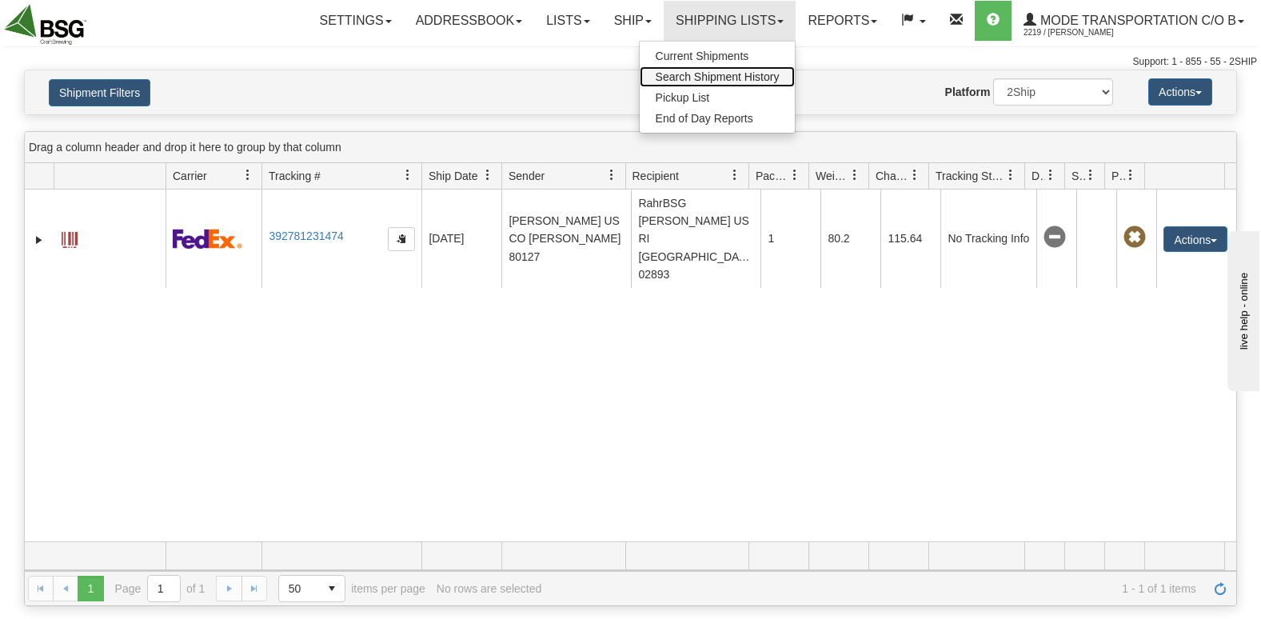
click at [755, 76] on span "Search Shipment History" at bounding box center [718, 76] width 124 height 13
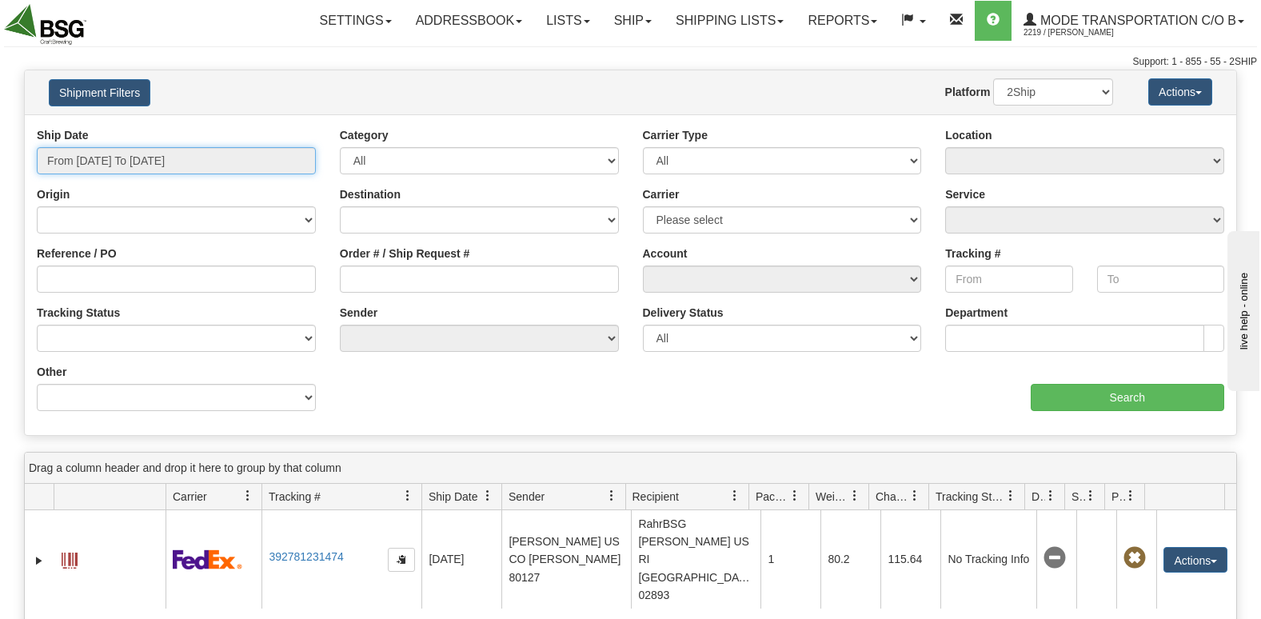
click at [198, 158] on input "From [DATE] To [DATE]" at bounding box center [176, 160] width 279 height 27
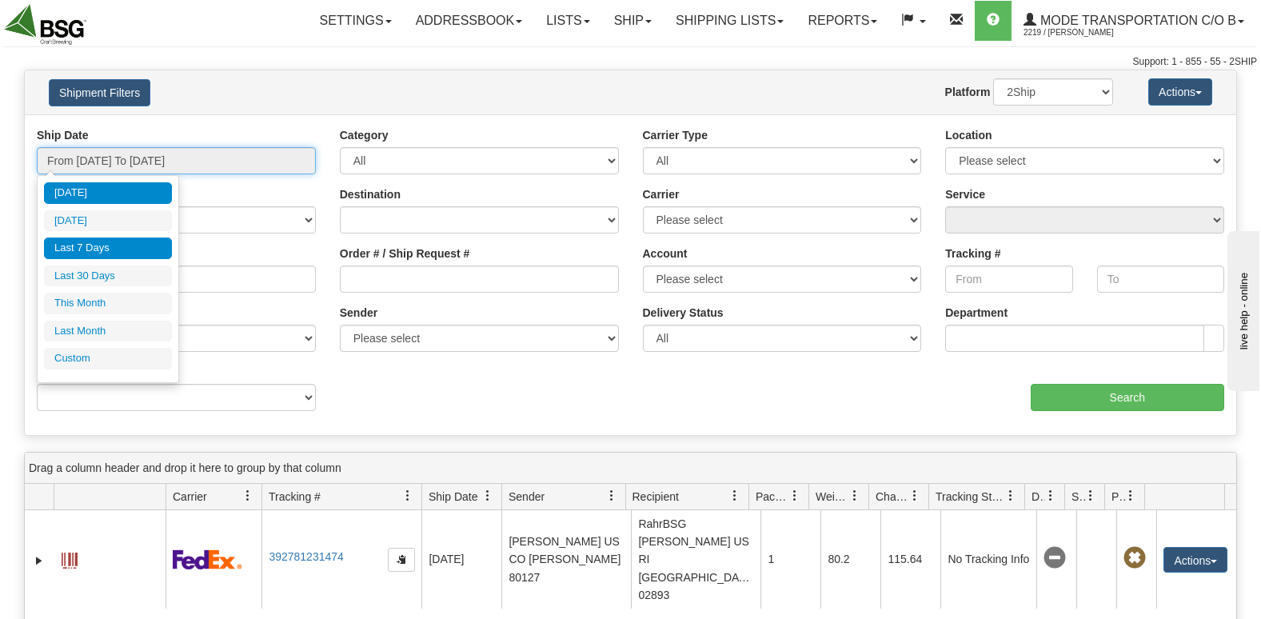
type input "[DATE]"
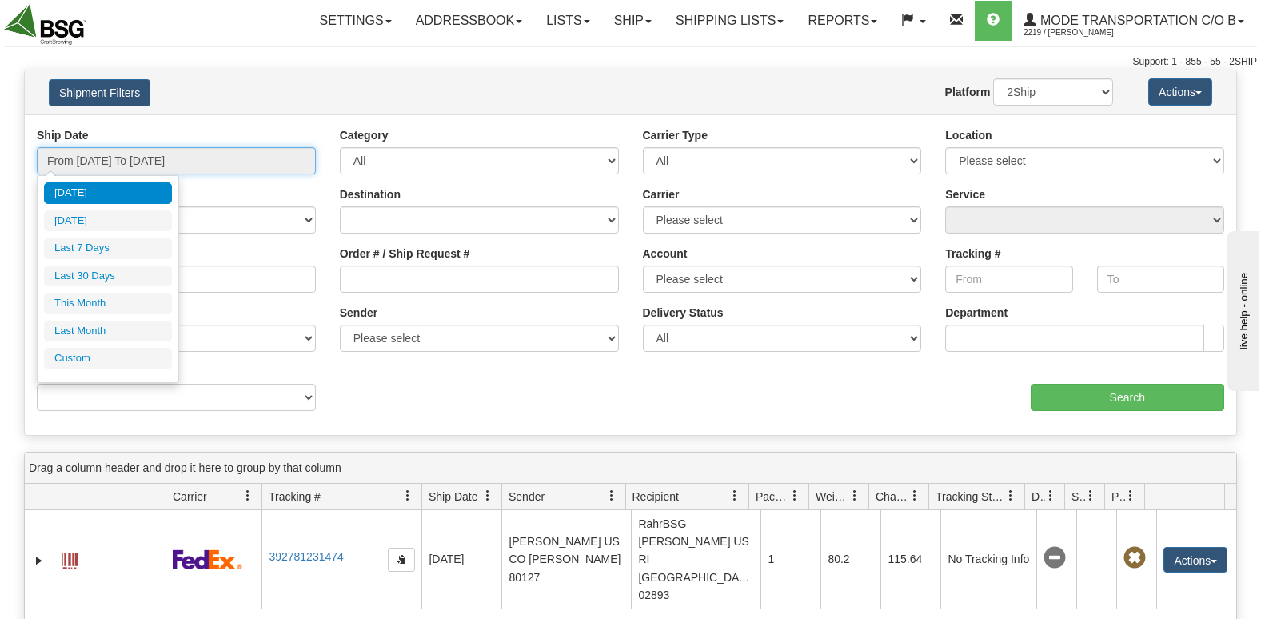
type input "[DATE]"
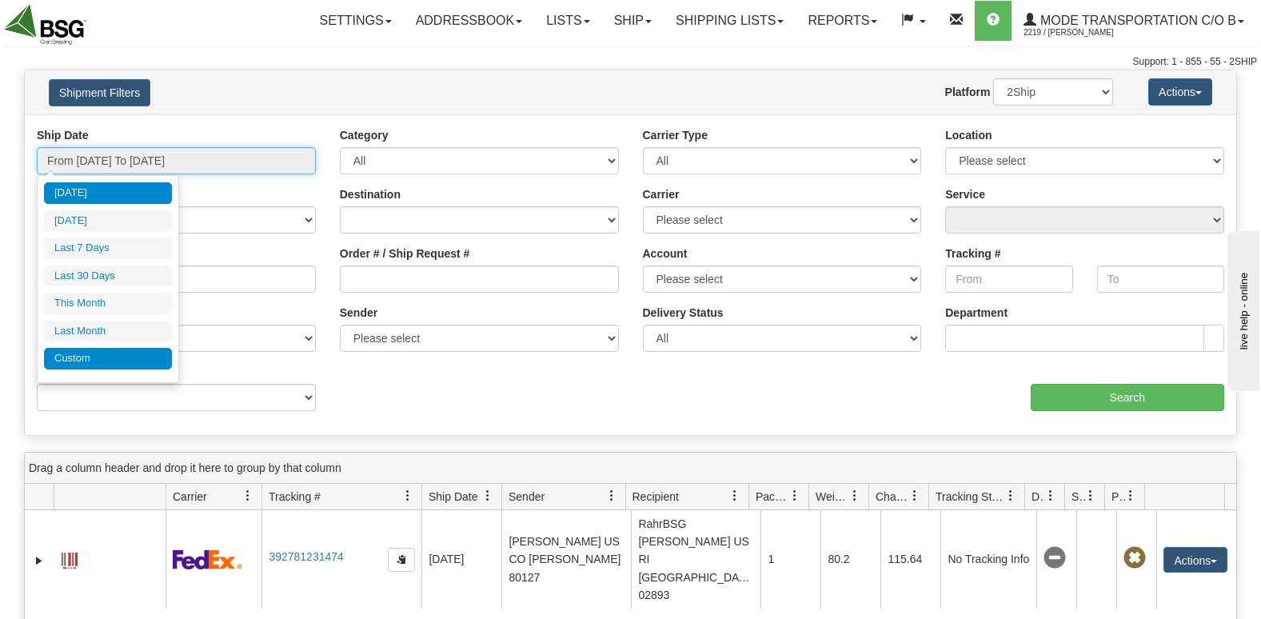
type input "[DATE]"
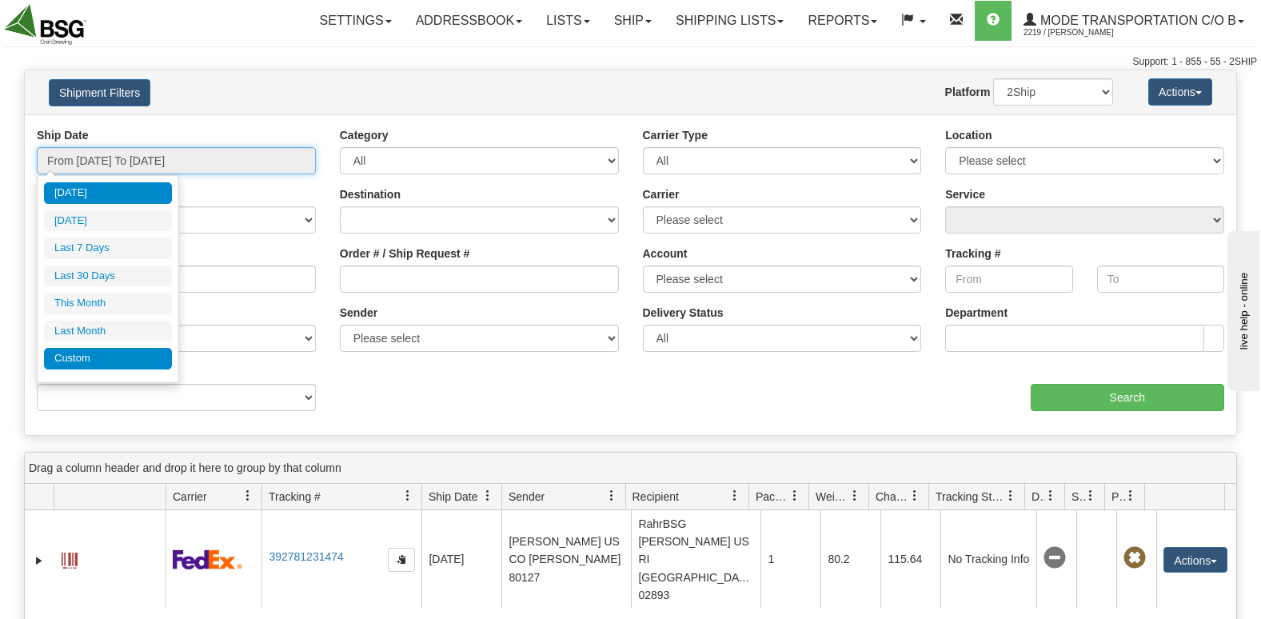
type input "[DATE]"
click at [86, 358] on li "Custom" at bounding box center [108, 359] width 128 height 22
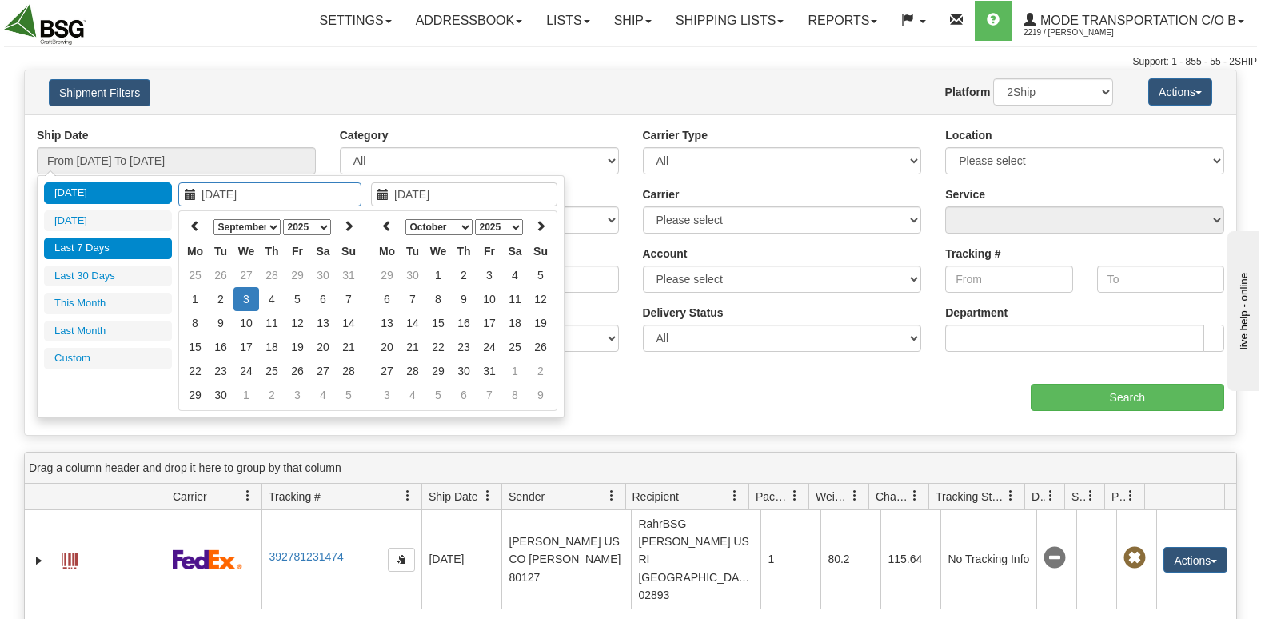
type input "[DATE]"
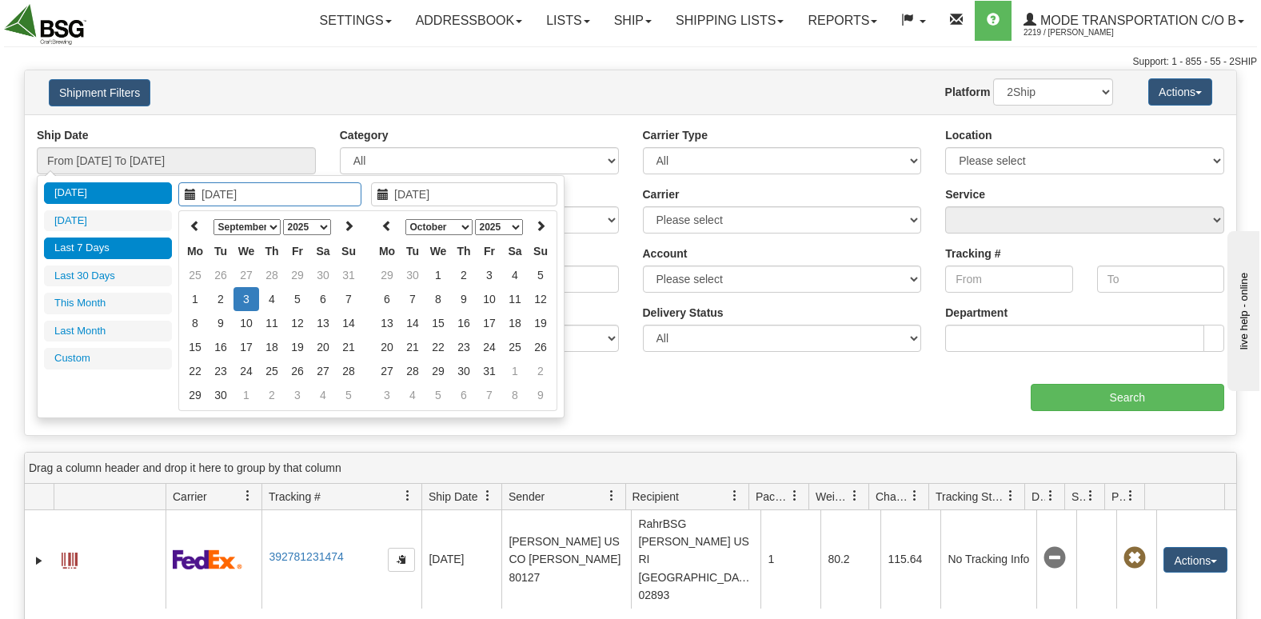
type input "[DATE]"
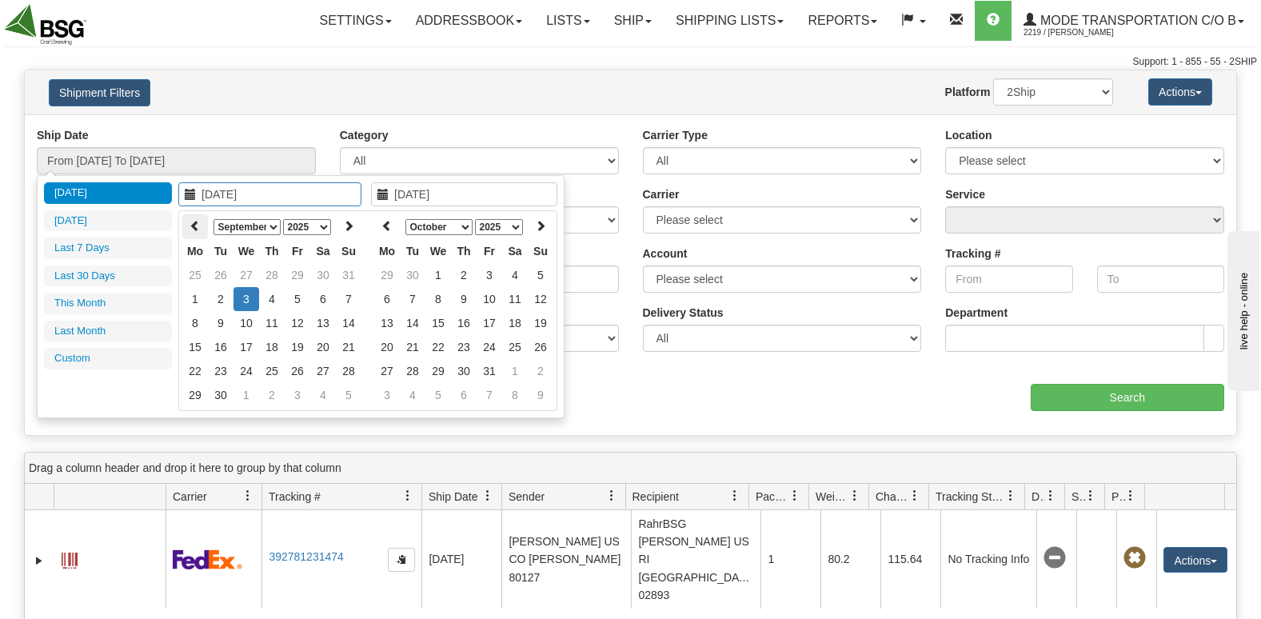
click at [191, 230] on icon at bounding box center [195, 225] width 11 height 11
click at [198, 230] on icon at bounding box center [195, 225] width 11 height 11
click at [191, 194] on icon at bounding box center [190, 194] width 11 height 11
click at [264, 226] on select "January February March April May June July August September October November De…" at bounding box center [247, 227] width 67 height 16
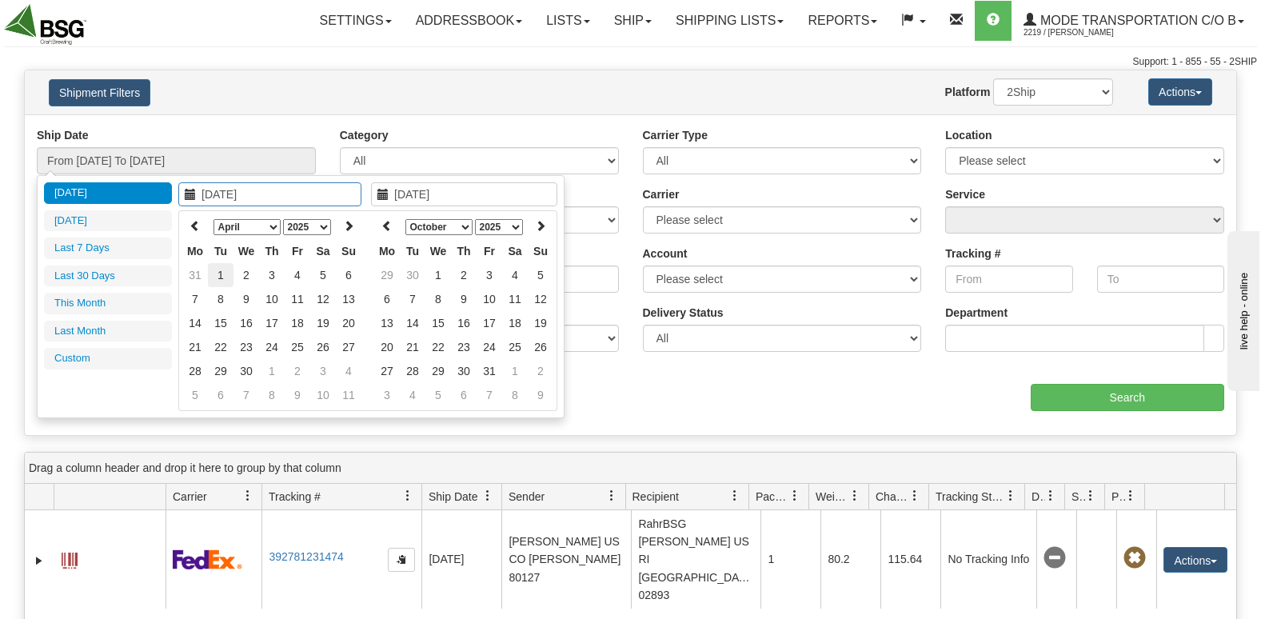
type input "[DATE]"
click at [225, 279] on td "1" at bounding box center [221, 275] width 26 height 24
type input "[DATE]"
click at [490, 198] on input "[DATE]" at bounding box center [464, 194] width 186 height 24
click at [469, 280] on td "2" at bounding box center [464, 275] width 26 height 24
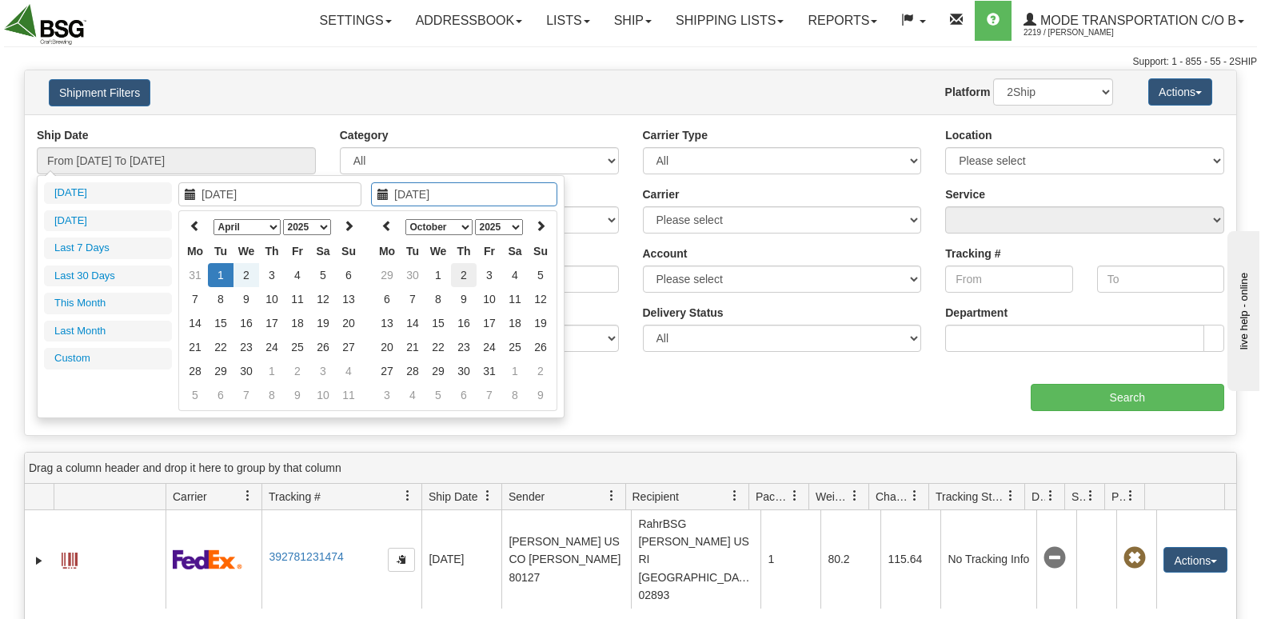
type input "From [DATE] To [DATE]"
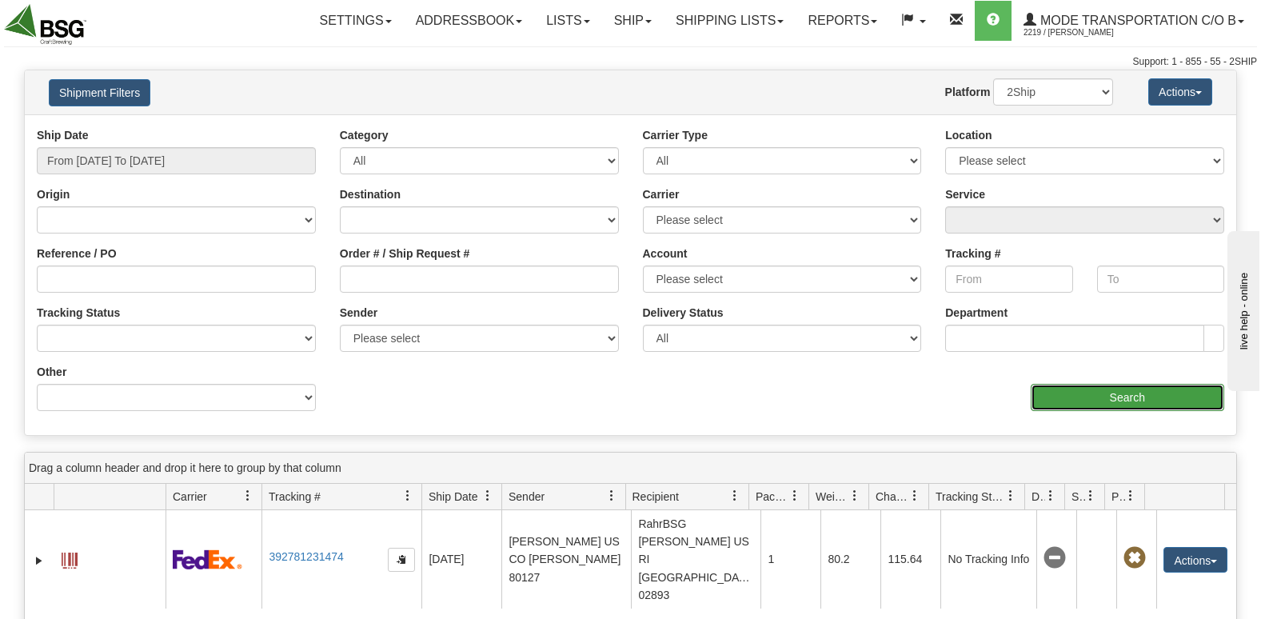
click at [1089, 392] on input "Search" at bounding box center [1128, 397] width 194 height 27
